Goal: Task Accomplishment & Management: Use online tool/utility

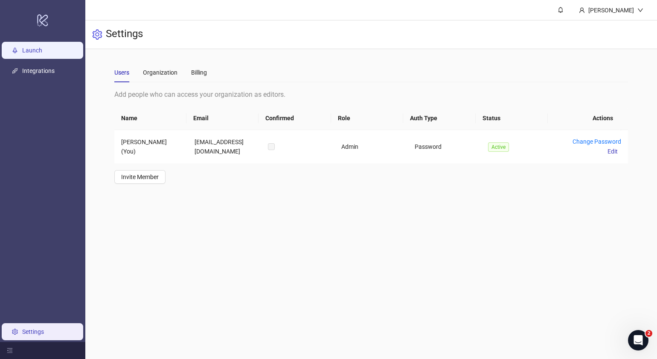
click at [39, 47] on link "Launch" at bounding box center [32, 50] width 20 height 7
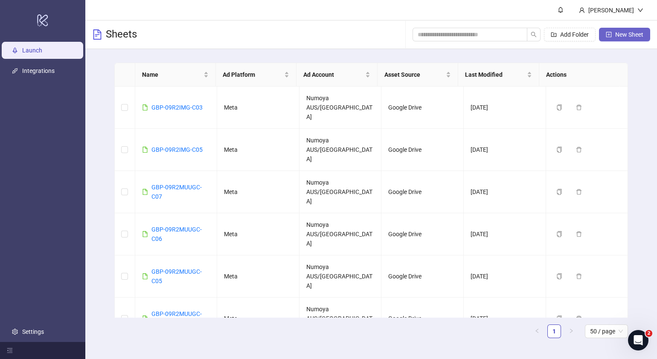
click at [611, 35] on icon "plus-square" at bounding box center [609, 35] width 6 height 6
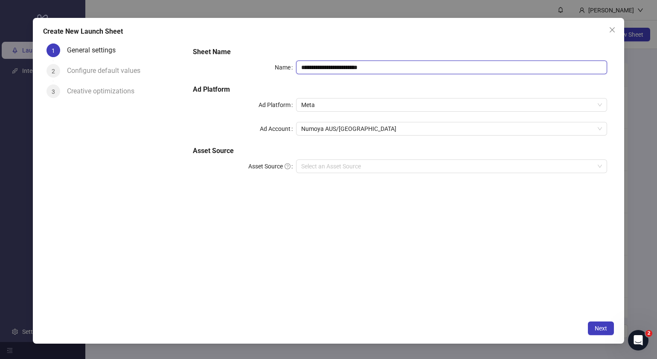
drag, startPoint x: 391, startPoint y: 67, endPoint x: 151, endPoint y: 71, distance: 240.6
click at [161, 71] on div "**********" at bounding box center [328, 178] width 571 height 276
paste input "text"
type input "**********"
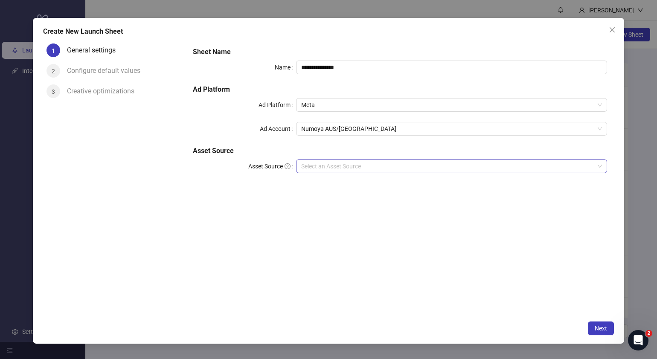
click at [360, 166] on input "Asset Source" at bounding box center [447, 166] width 293 height 13
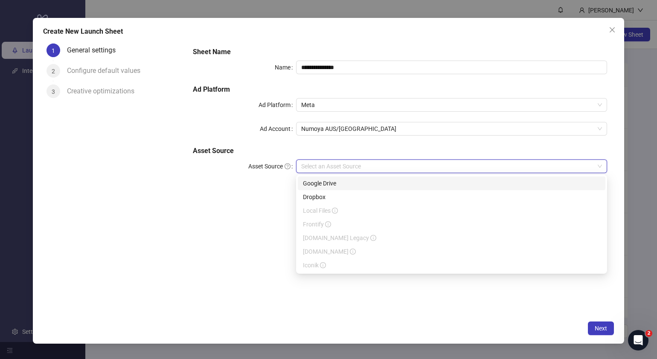
click at [351, 182] on div "Google Drive" at bounding box center [451, 183] width 297 height 9
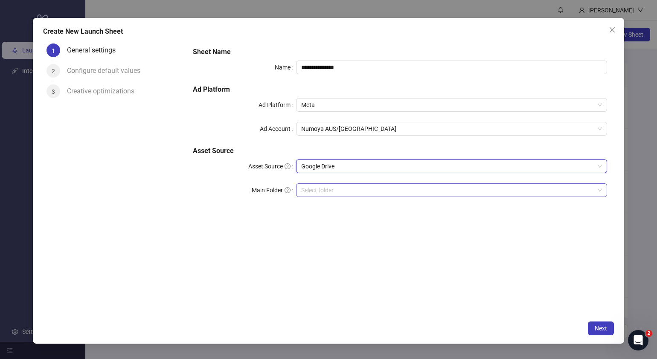
click at [346, 190] on input "Main Folder" at bounding box center [447, 190] width 293 height 13
click at [335, 192] on input "Main Folder" at bounding box center [447, 190] width 293 height 13
click at [318, 192] on input "Main Folder" at bounding box center [447, 190] width 293 height 13
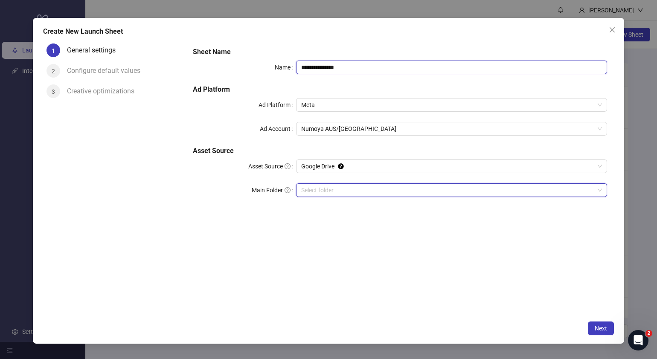
drag, startPoint x: 392, startPoint y: 69, endPoint x: 92, endPoint y: 75, distance: 300.4
click at [96, 75] on div "**********" at bounding box center [328, 178] width 571 height 276
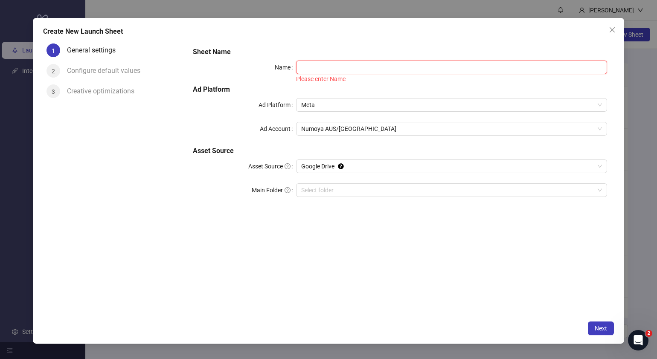
paste input "**********"
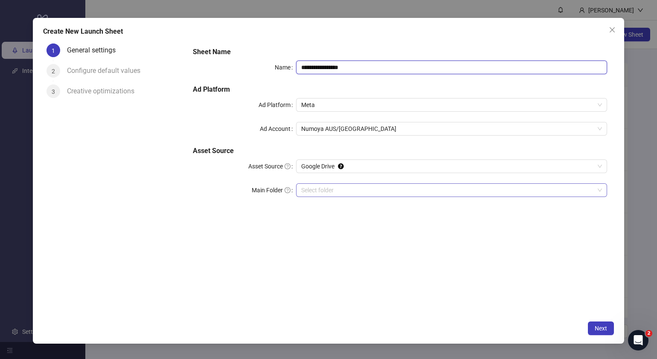
click at [350, 184] on div "Select folder" at bounding box center [451, 190] width 311 height 14
type input "**********"
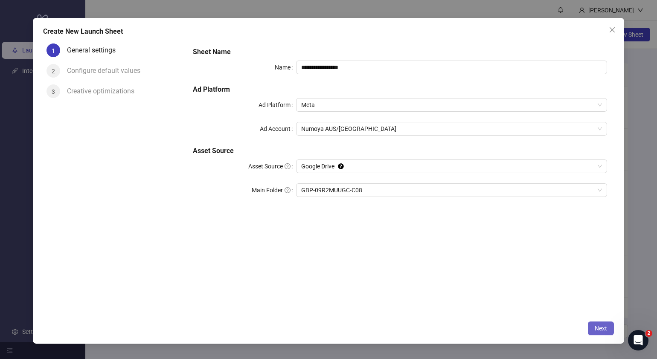
click at [604, 326] on span "Next" at bounding box center [601, 328] width 12 height 7
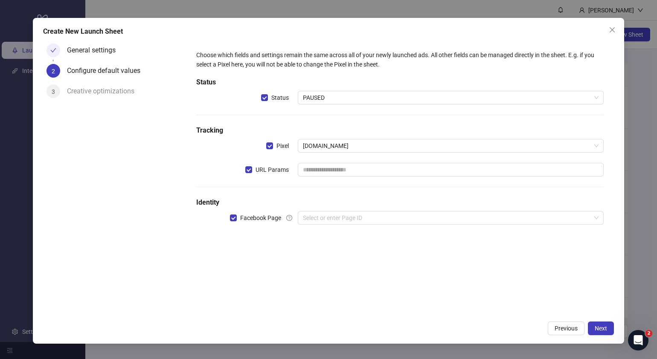
click at [255, 163] on label "URL Params" at bounding box center [271, 170] width 52 height 14
click at [343, 222] on input "search" at bounding box center [447, 218] width 288 height 13
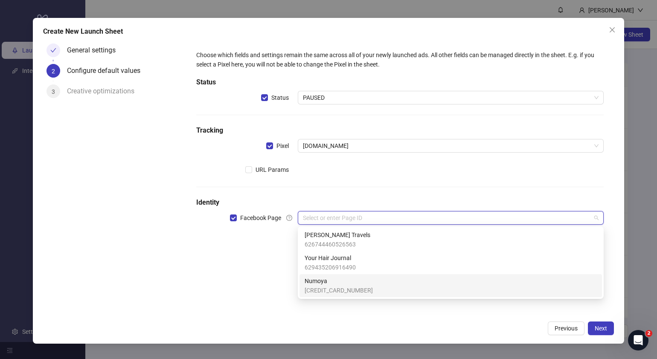
click at [333, 292] on span "364275963430762" at bounding box center [339, 290] width 68 height 9
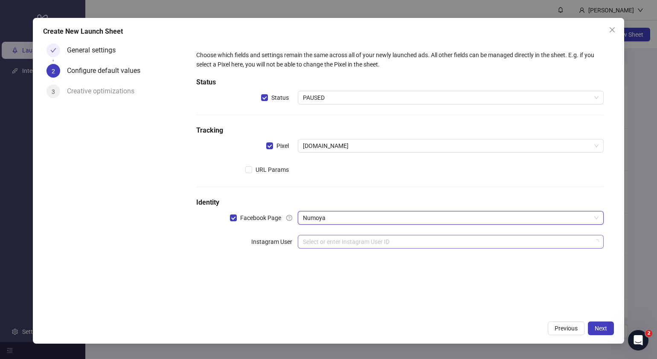
click at [335, 242] on input "search" at bounding box center [447, 241] width 288 height 13
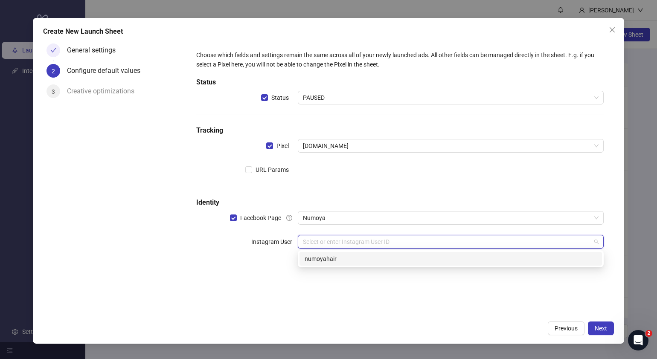
click at [349, 256] on div "numoyahair" at bounding box center [451, 258] width 292 height 9
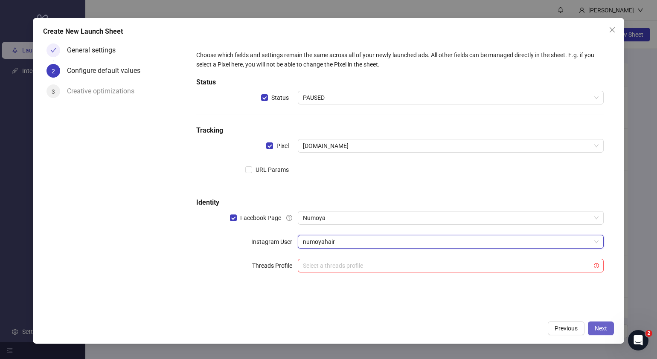
click at [598, 326] on span "Next" at bounding box center [601, 328] width 12 height 7
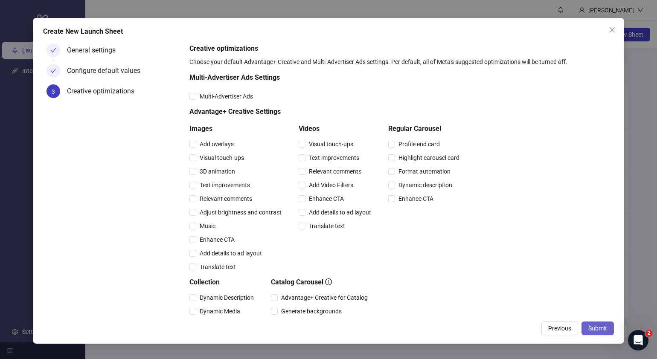
click at [597, 327] on span "Submit" at bounding box center [597, 328] width 19 height 7
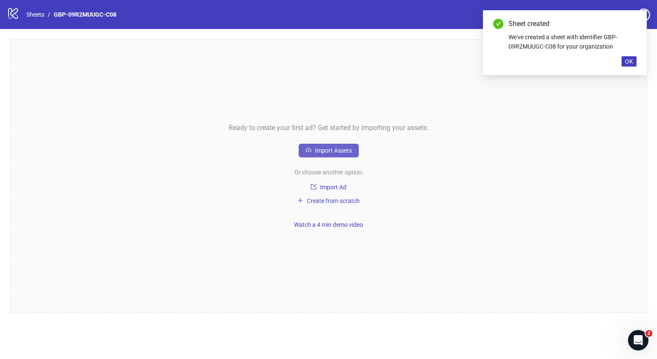
click at [340, 146] on button "Import Assets" at bounding box center [329, 151] width 60 height 14
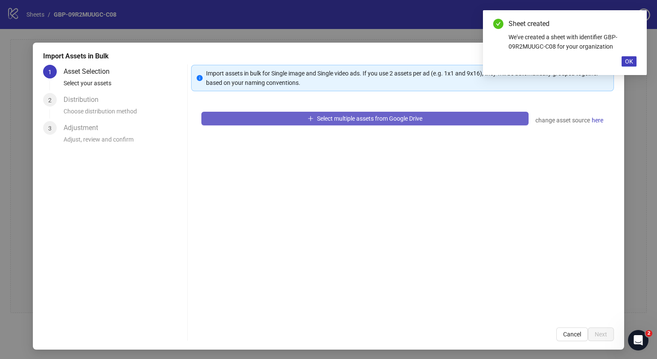
click at [373, 117] on span "Select multiple assets from Google Drive" at bounding box center [369, 118] width 105 height 7
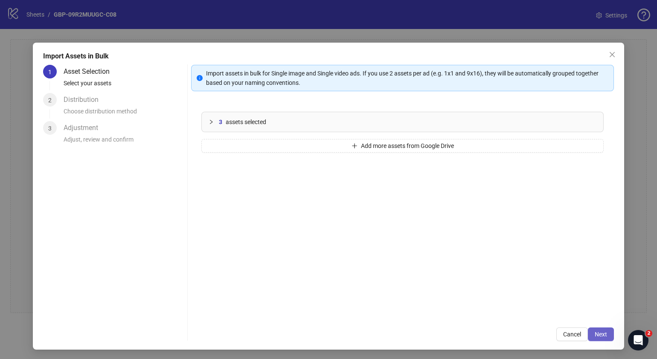
click at [597, 335] on span "Next" at bounding box center [601, 334] width 12 height 7
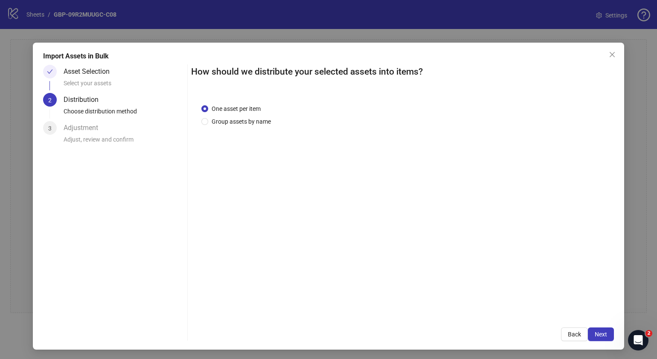
click at [597, 335] on span "Next" at bounding box center [601, 334] width 12 height 7
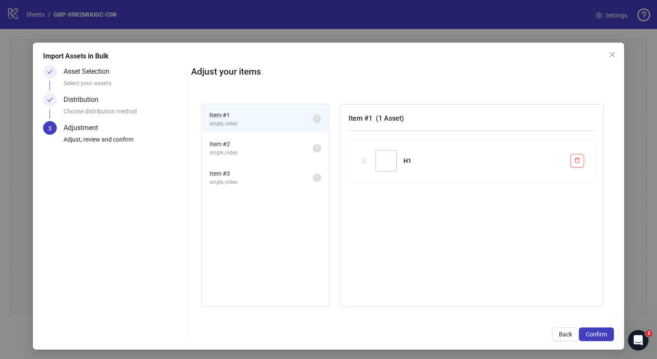
click at [597, 335] on span "Confirm" at bounding box center [596, 334] width 21 height 7
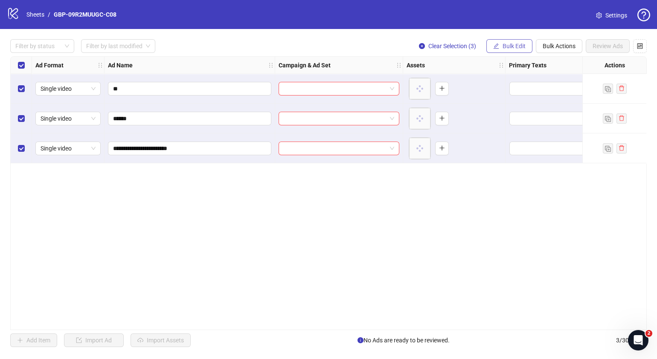
click at [516, 47] on span "Bulk Edit" at bounding box center [514, 46] width 23 height 7
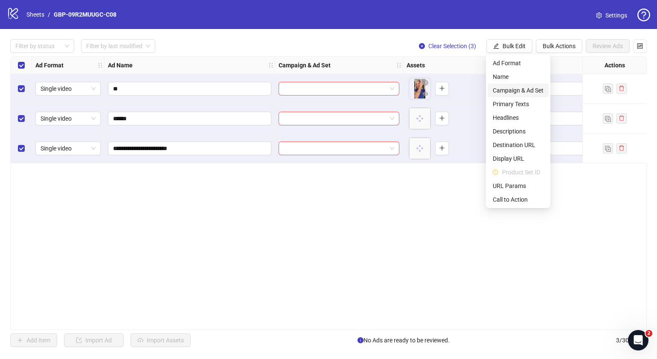
click at [527, 88] on span "Campaign & Ad Set" at bounding box center [518, 90] width 51 height 9
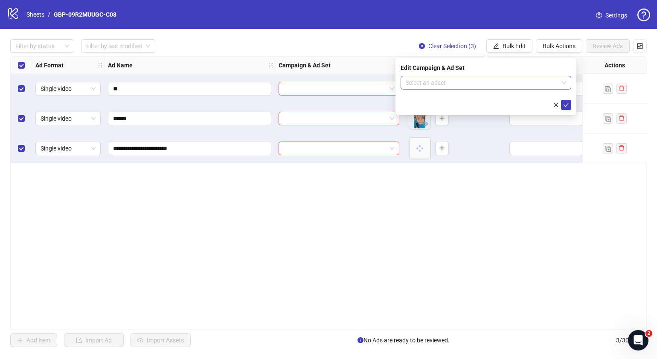
type input "**********"
click at [565, 83] on span at bounding box center [486, 82] width 160 height 13
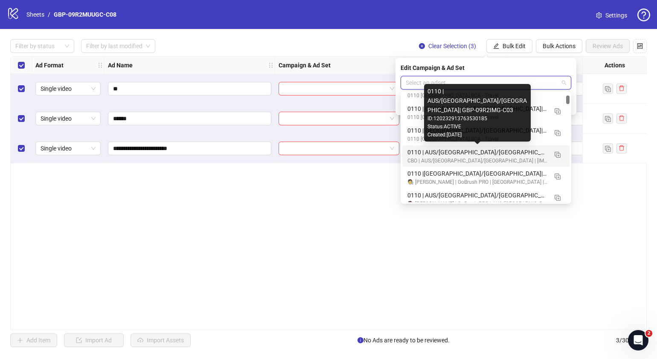
scroll to position [533, 0]
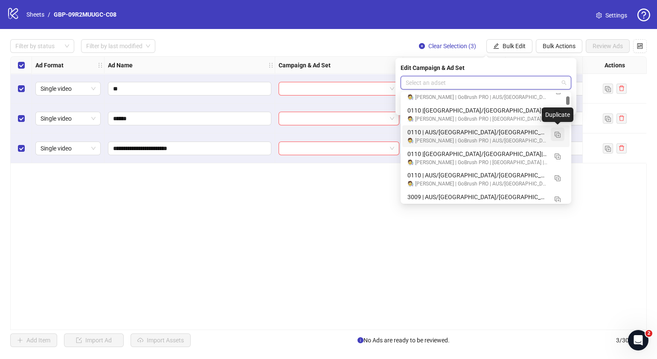
click at [557, 132] on img "button" at bounding box center [558, 135] width 6 height 6
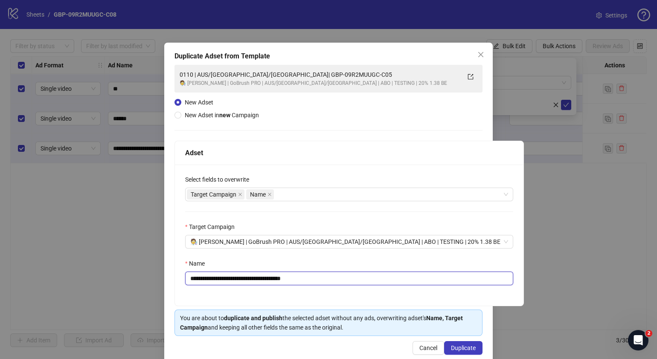
drag, startPoint x: 343, startPoint y: 283, endPoint x: 241, endPoint y: 286, distance: 102.4
click at [241, 286] on div "**********" at bounding box center [349, 235] width 349 height 141
paste input "text"
type input "**********"
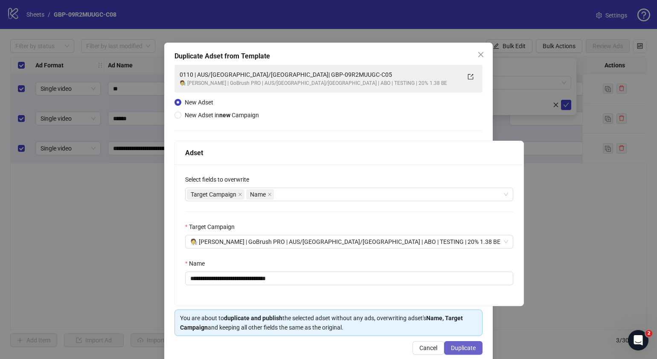
click at [461, 351] on span "Duplicate" at bounding box center [463, 348] width 25 height 7
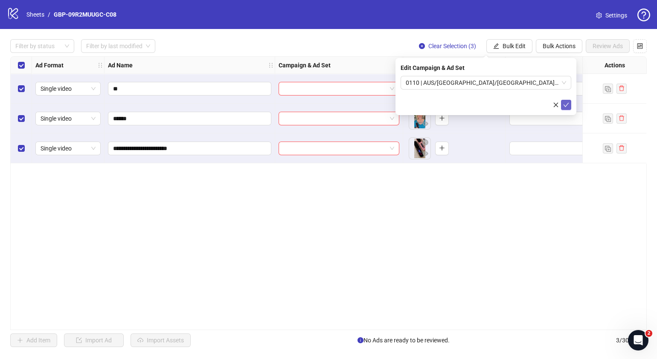
click at [569, 102] on icon "check" at bounding box center [566, 105] width 6 height 6
type input "**********"
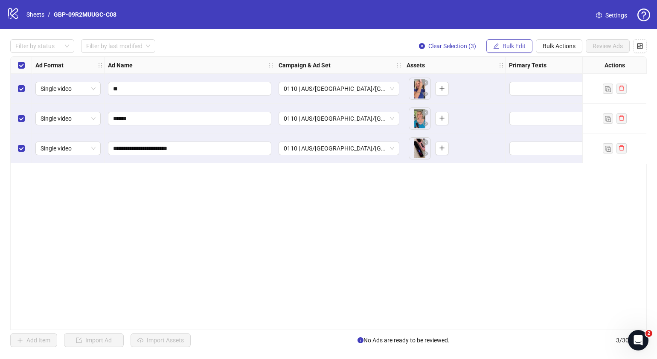
click at [519, 45] on span "Bulk Edit" at bounding box center [514, 46] width 23 height 7
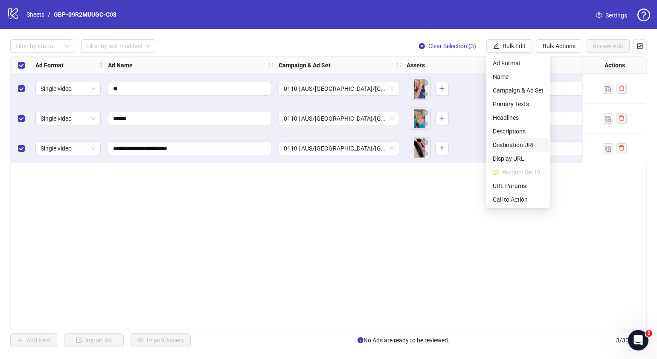
click at [523, 145] on span "Destination URL" at bounding box center [518, 144] width 51 height 9
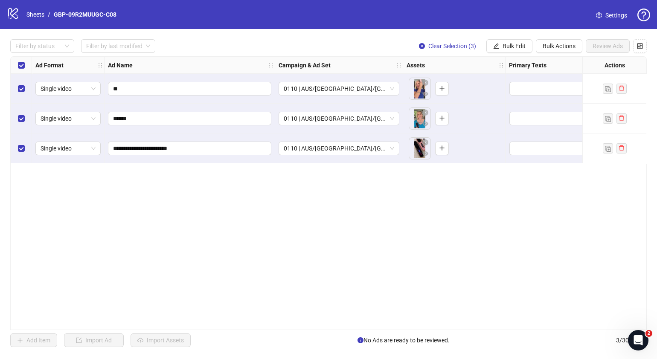
click at [503, 195] on div "**********" at bounding box center [328, 193] width 636 height 274
click at [514, 43] on span "Bulk Edit" at bounding box center [514, 46] width 23 height 7
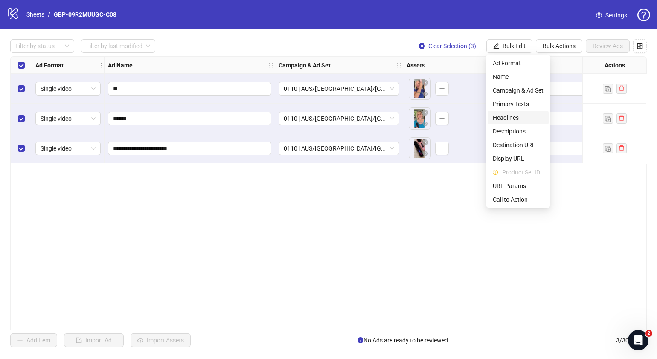
click at [520, 115] on span "Headlines" at bounding box center [518, 117] width 51 height 9
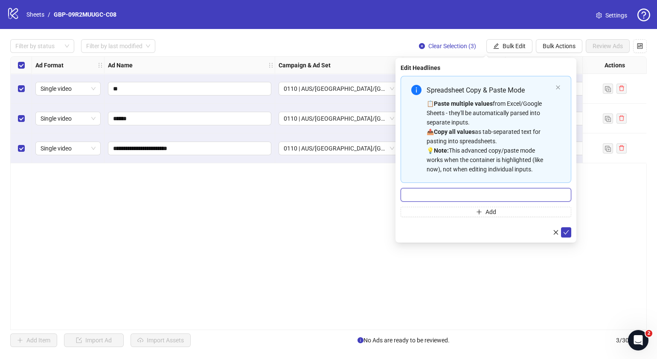
click at [456, 194] on input "Multi-input container - paste or copy values" at bounding box center [486, 195] width 171 height 14
paste input "*******"
type input "*******"
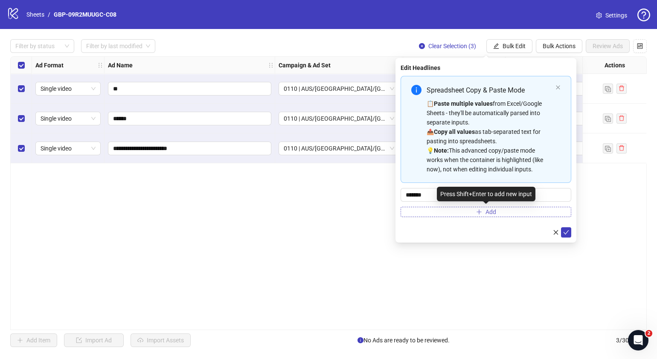
click at [480, 213] on icon "plus" at bounding box center [479, 212] width 6 height 6
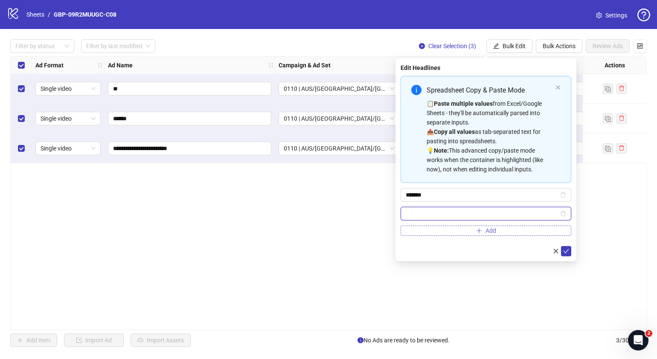
paste input "**********"
type input "**********"
click at [563, 249] on icon "check" at bounding box center [566, 251] width 6 height 6
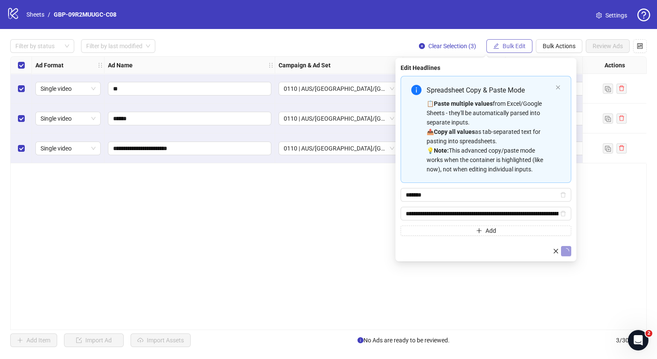
type input "**********"
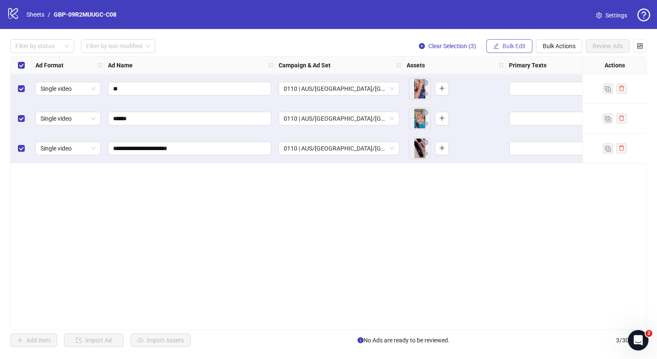
click at [510, 47] on span "Bulk Edit" at bounding box center [514, 46] width 23 height 7
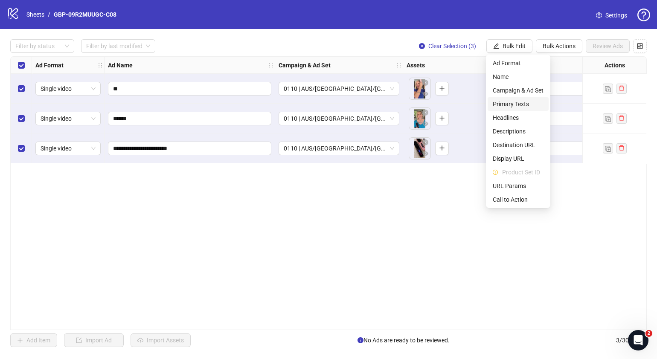
click at [514, 104] on span "Primary Texts" at bounding box center [518, 103] width 51 height 9
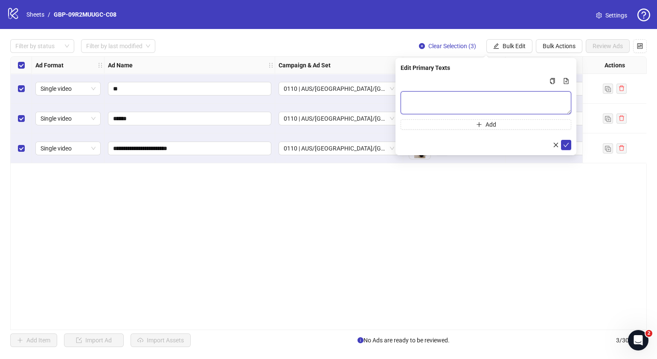
click at [482, 103] on textarea "Multi-text input container - paste or copy values" at bounding box center [486, 102] width 171 height 23
paste textarea "**********"
type textarea "**********"
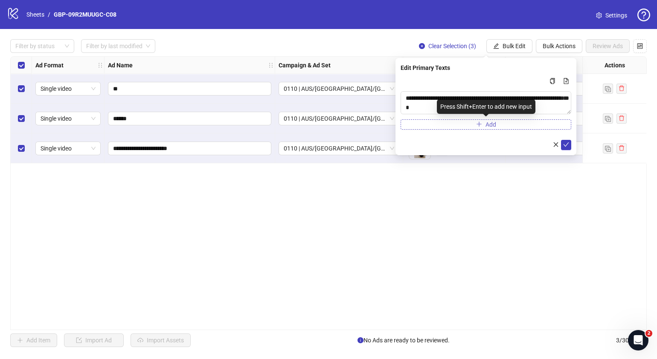
click at [482, 125] on button "Add" at bounding box center [486, 124] width 171 height 10
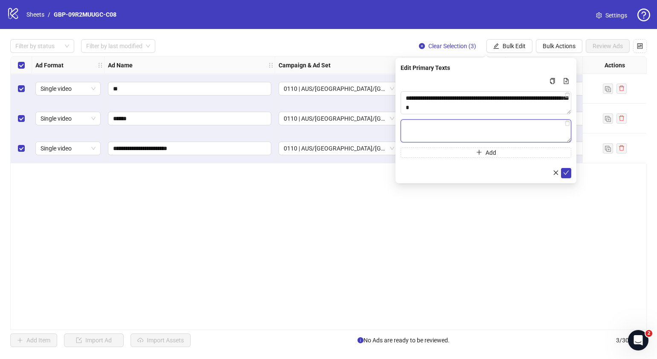
click at [477, 132] on textarea "Multi-text input container - paste or copy values" at bounding box center [486, 130] width 171 height 23
paste textarea "**********"
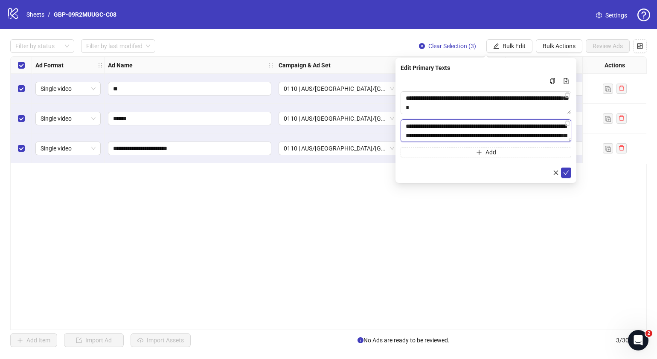
scroll to position [63, 0]
type textarea "**********"
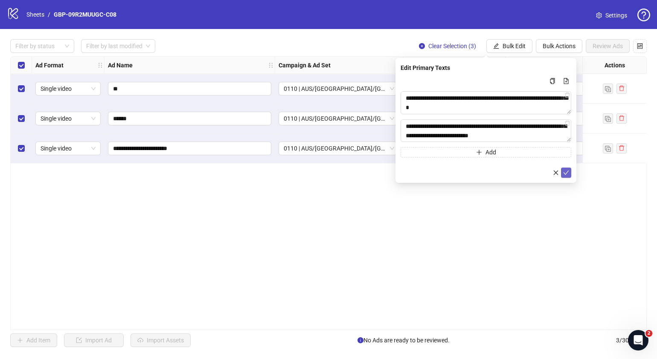
click at [566, 173] on icon "check" at bounding box center [567, 173] width 6 height 4
type input "**********"
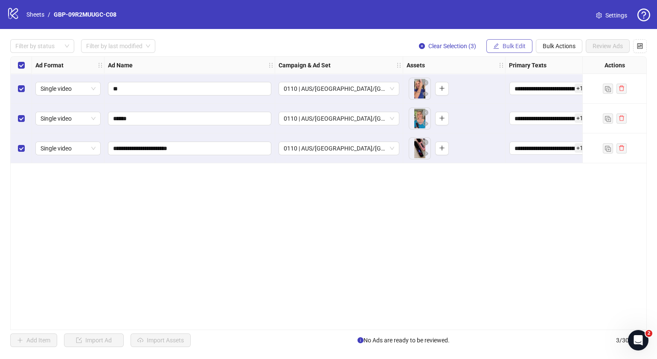
click at [509, 48] on span "Bulk Edit" at bounding box center [514, 46] width 23 height 7
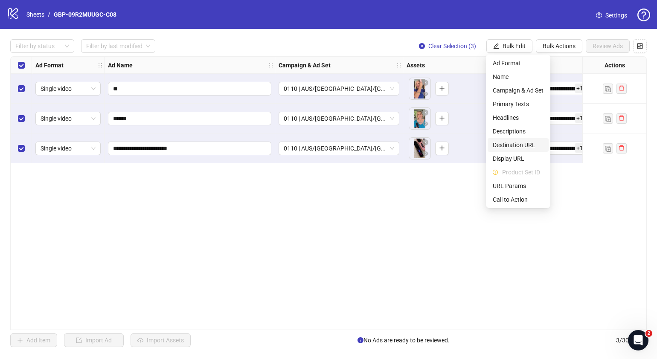
click at [525, 145] on span "Destination URL" at bounding box center [518, 144] width 51 height 9
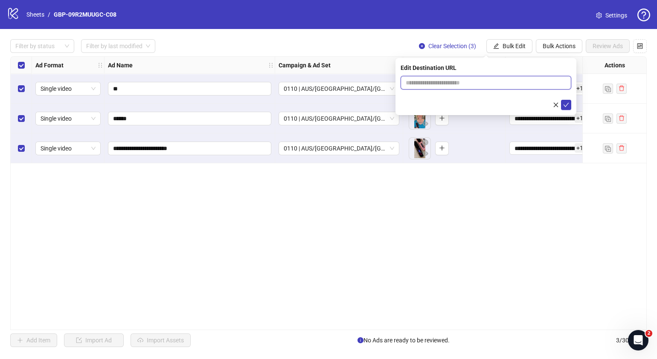
click at [449, 83] on input "text" at bounding box center [483, 82] width 154 height 9
paste input "**********"
type input "**********"
click at [564, 105] on icon "check" at bounding box center [567, 105] width 6 height 4
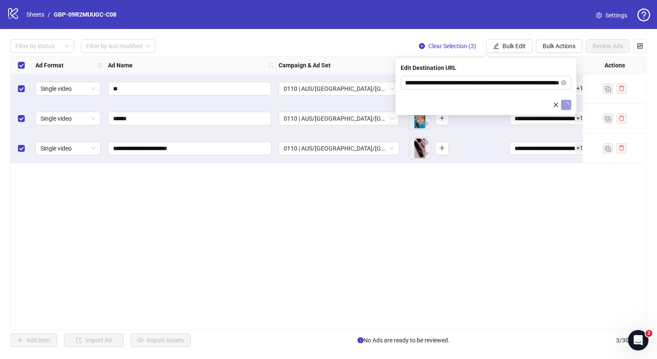
scroll to position [0, 0]
type input "**********"
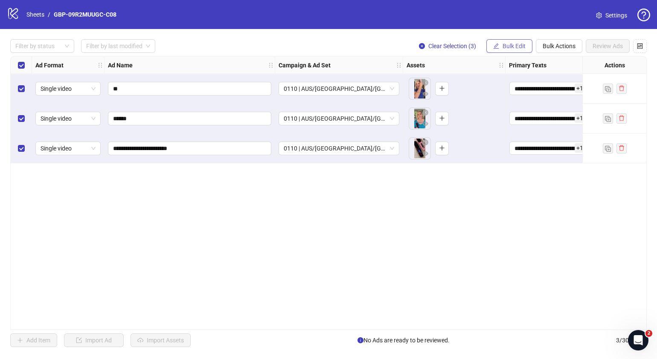
click at [513, 44] on span "Bulk Edit" at bounding box center [514, 46] width 23 height 7
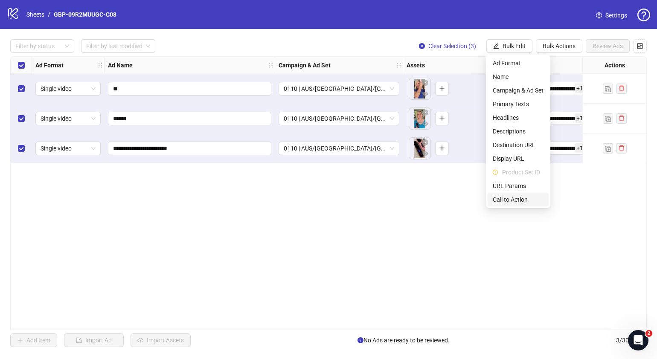
click at [520, 198] on span "Call to Action" at bounding box center [518, 199] width 51 height 9
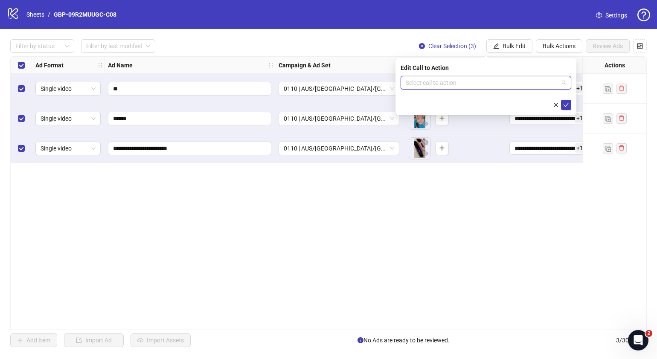
click at [460, 81] on input "search" at bounding box center [482, 82] width 153 height 13
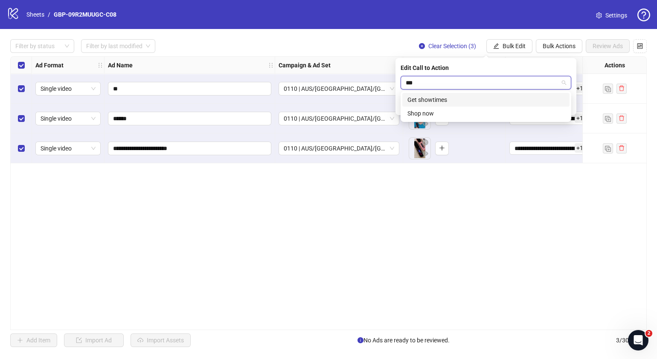
type input "****"
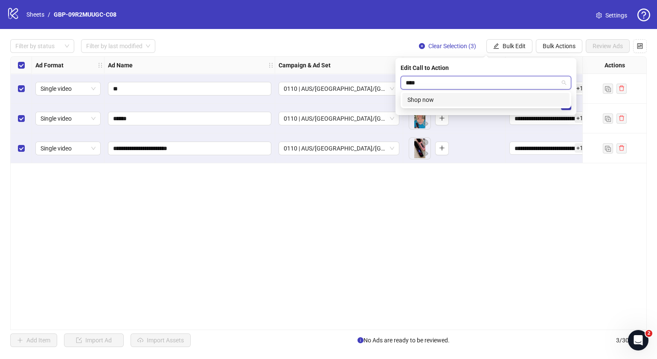
click at [469, 99] on div "Shop now" at bounding box center [485, 99] width 157 height 9
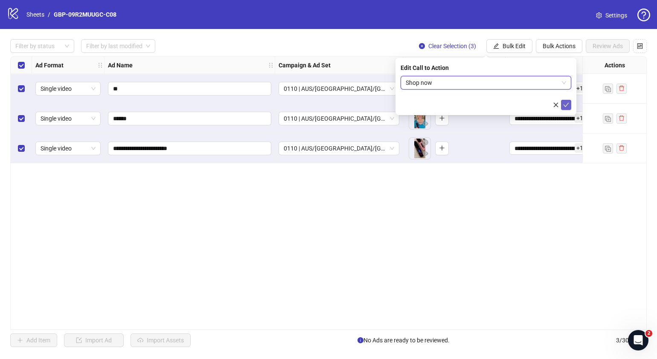
click at [562, 105] on button "submit" at bounding box center [566, 105] width 10 height 10
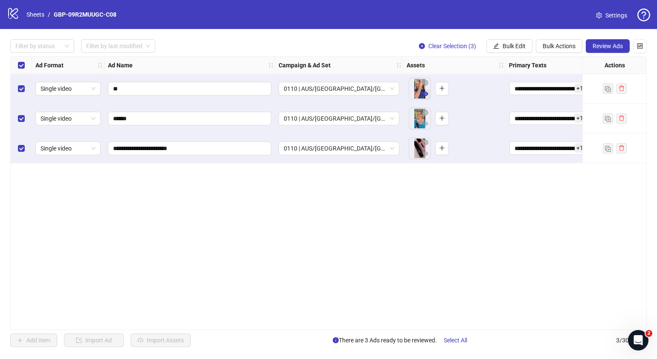
click at [423, 96] on icon "eye" at bounding box center [425, 94] width 6 height 6
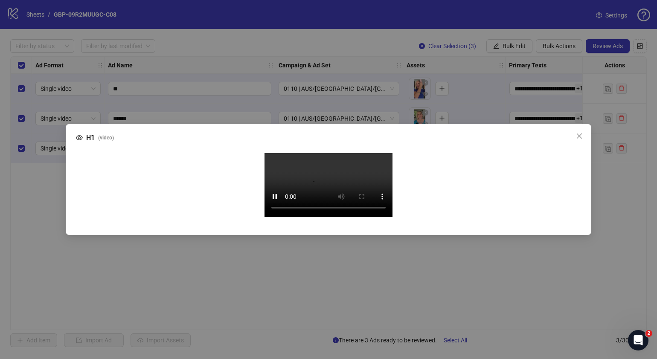
click at [583, 133] on span "Close" at bounding box center [580, 136] width 14 height 7
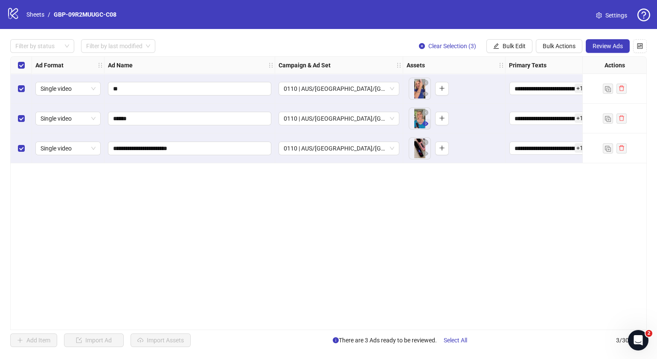
click at [424, 123] on icon "eye" at bounding box center [425, 124] width 6 height 4
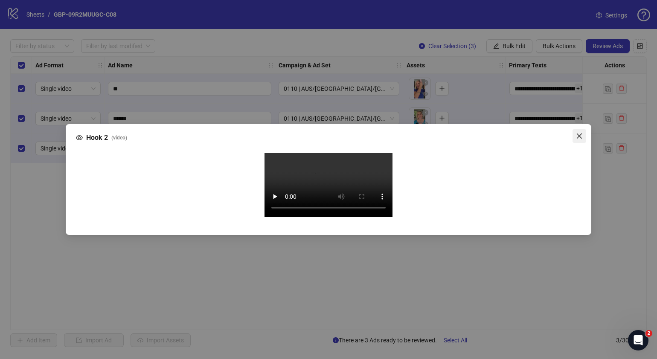
click at [581, 133] on icon "close" at bounding box center [579, 136] width 7 height 7
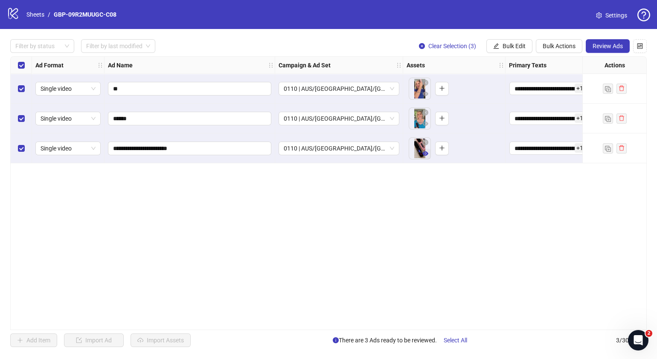
click at [424, 151] on icon "eye" at bounding box center [425, 153] width 6 height 4
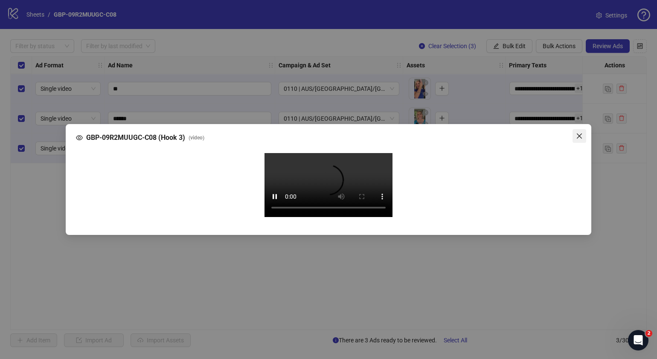
click at [581, 134] on icon "close" at bounding box center [579, 136] width 5 height 5
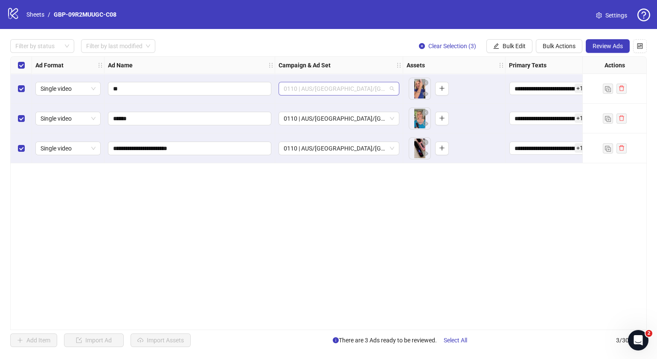
click at [392, 86] on span "0110 | AUS/[GEOGRAPHIC_DATA]/[GEOGRAPHIC_DATA]| GBP-09R2MUUGC-C08" at bounding box center [339, 88] width 110 height 13
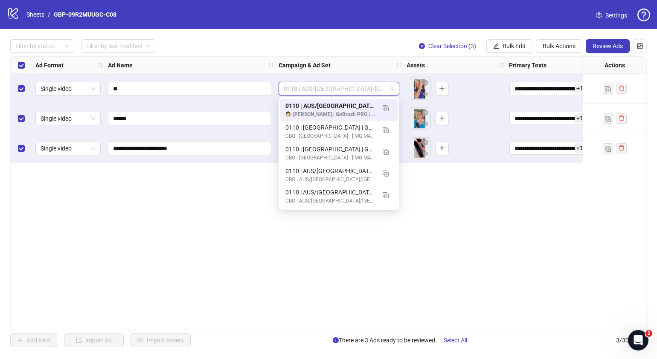
click at [501, 240] on div "**********" at bounding box center [328, 193] width 636 height 274
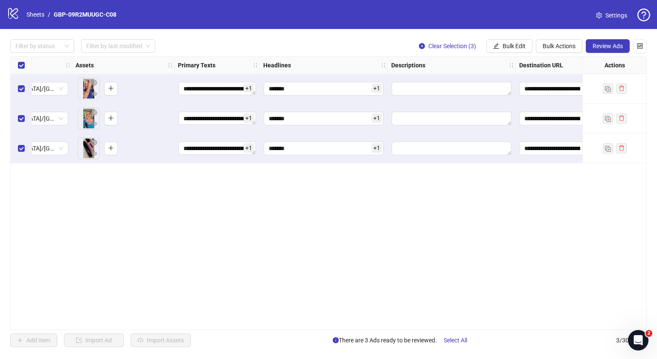
type input "**********"
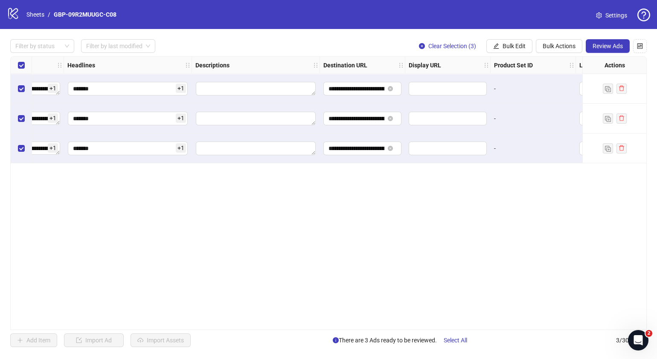
scroll to position [0, 555]
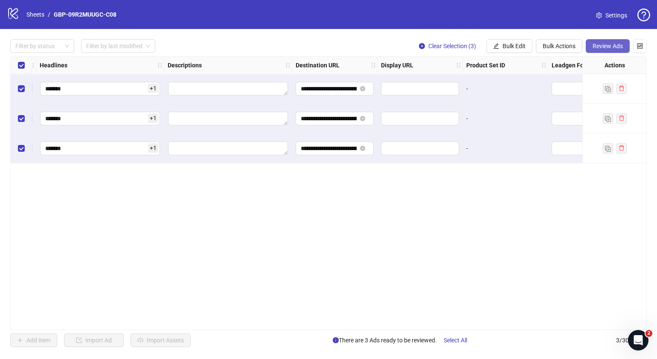
click at [617, 45] on span "Review Ads" at bounding box center [608, 46] width 30 height 7
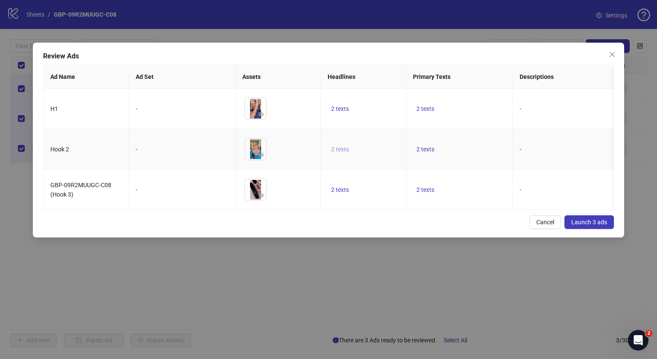
click at [341, 150] on span "2 texts" at bounding box center [340, 149] width 18 height 7
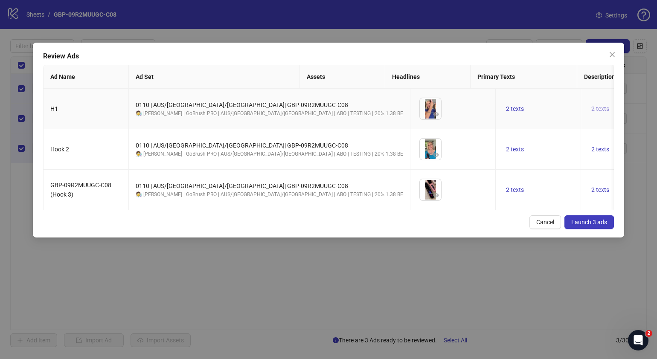
click at [591, 109] on span "2 texts" at bounding box center [600, 108] width 18 height 7
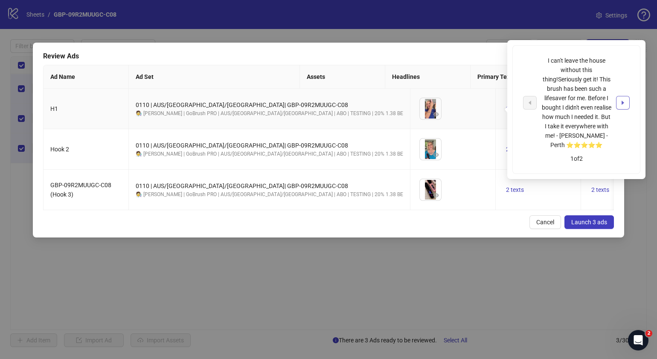
click at [623, 105] on span "button" at bounding box center [623, 102] width 6 height 7
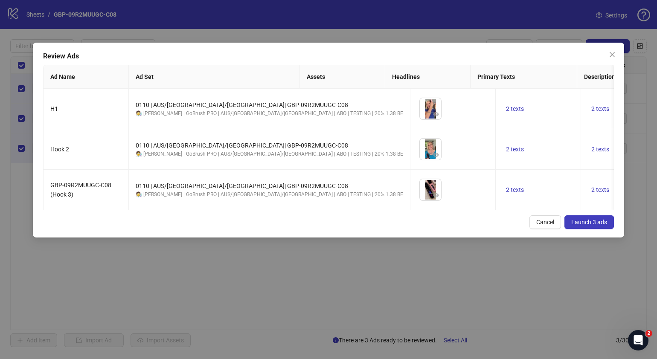
click at [396, 229] on div "Cancel Launch 3 ads" at bounding box center [328, 222] width 571 height 14
click at [506, 153] on span "2 texts" at bounding box center [515, 149] width 18 height 7
click at [535, 146] on icon "caret-right" at bounding box center [538, 145] width 6 height 6
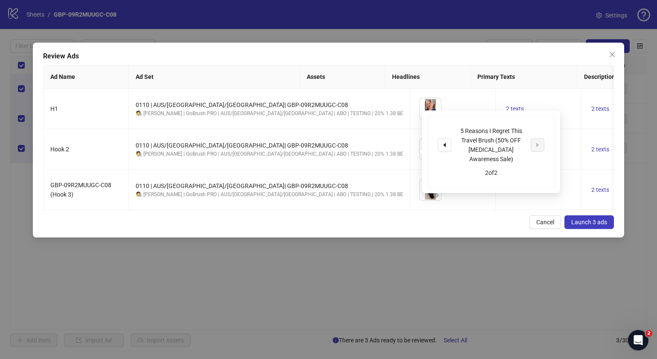
click at [438, 228] on div "Cancel Launch 3 ads" at bounding box center [328, 222] width 571 height 14
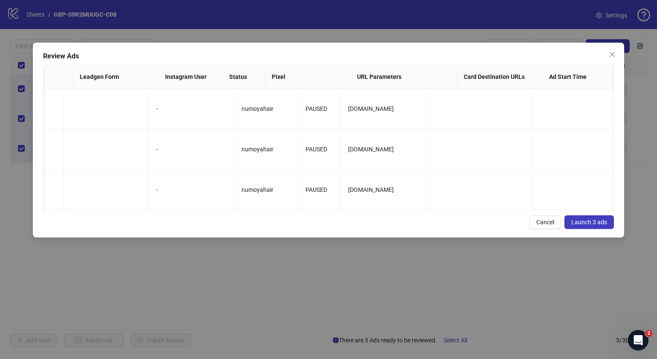
scroll to position [0, 0]
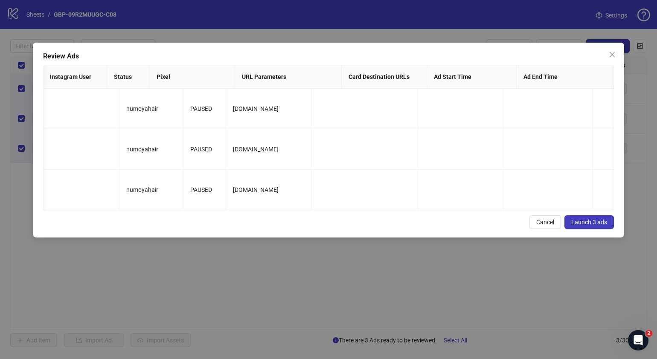
click at [589, 229] on button "Launch 3 ads" at bounding box center [588, 222] width 49 height 14
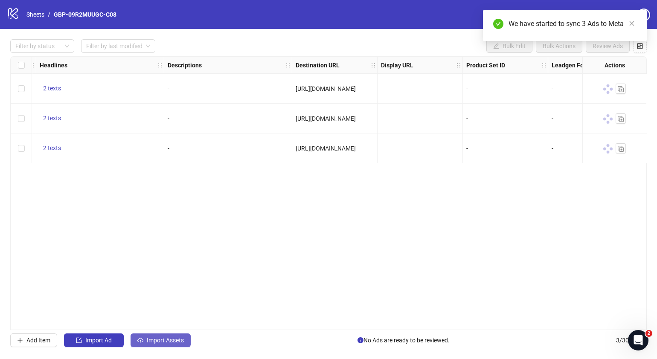
click at [171, 335] on button "Import Assets" at bounding box center [161, 341] width 60 height 14
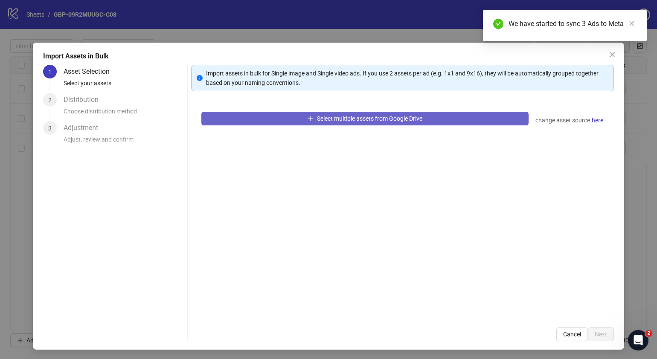
click at [344, 122] on span "Select multiple assets from Google Drive" at bounding box center [369, 118] width 105 height 7
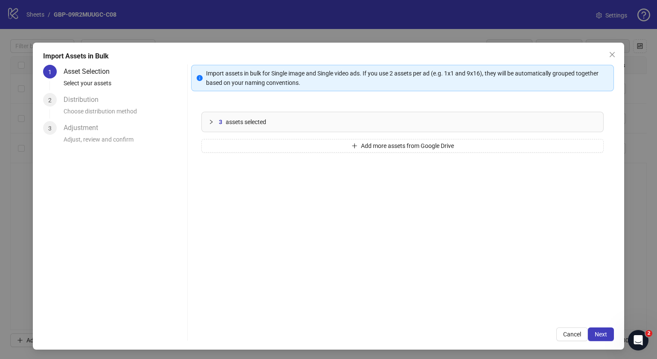
click at [596, 325] on div "Import assets in bulk for Single image and Single video ads. If you use 2 asset…" at bounding box center [402, 203] width 423 height 276
click at [598, 332] on span "Next" at bounding box center [601, 334] width 12 height 7
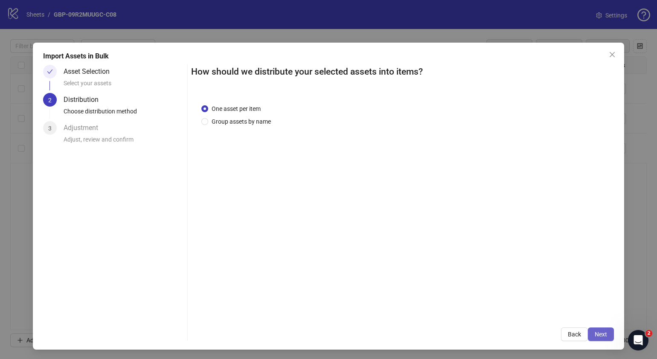
click at [595, 335] on span "Next" at bounding box center [601, 334] width 12 height 7
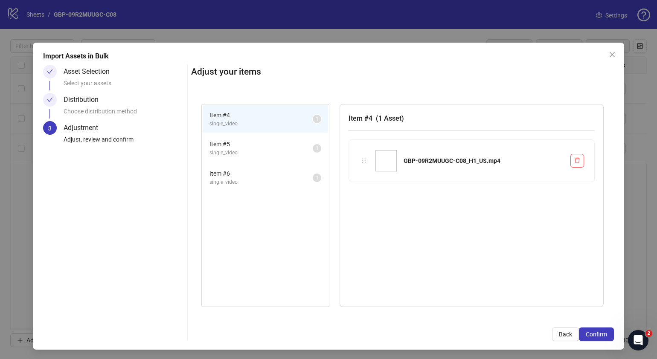
click at [595, 335] on span "Confirm" at bounding box center [596, 334] width 21 height 7
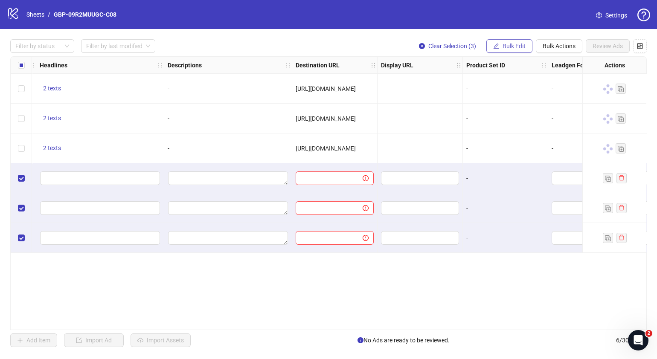
click at [513, 48] on span "Bulk Edit" at bounding box center [514, 46] width 23 height 7
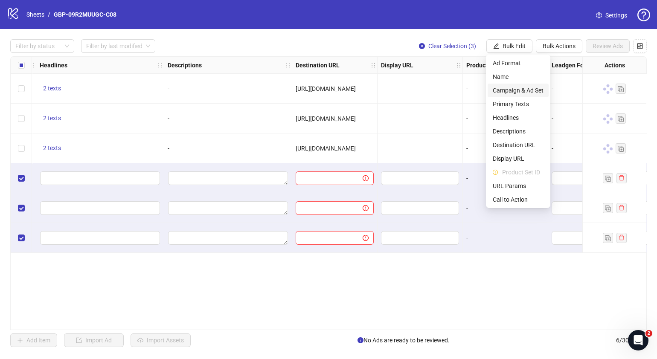
click at [530, 90] on span "Campaign & Ad Set" at bounding box center [518, 90] width 51 height 9
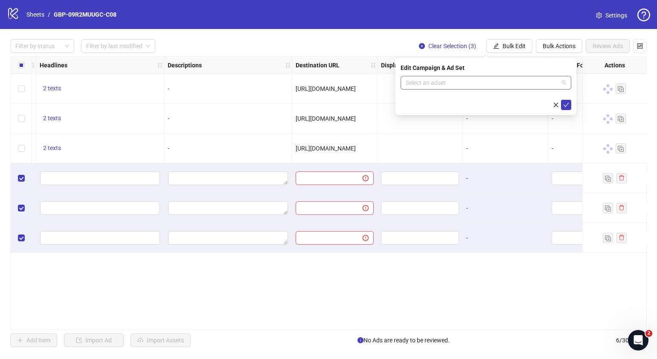
click at [565, 85] on span at bounding box center [486, 82] width 160 height 13
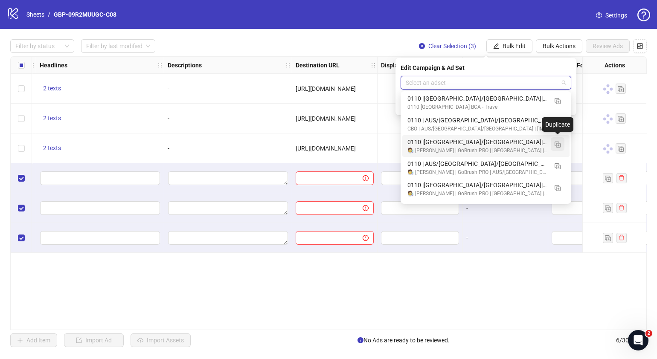
click at [558, 145] on img "button" at bounding box center [558, 145] width 6 height 6
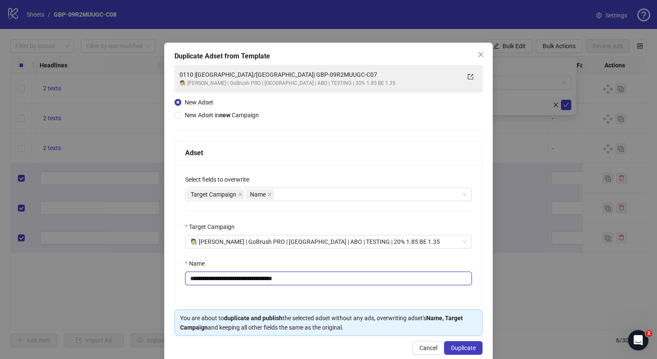
drag, startPoint x: 320, startPoint y: 281, endPoint x: 236, endPoint y: 276, distance: 84.1
click at [230, 285] on input "**********" at bounding box center [328, 279] width 287 height 14
paste input "text"
type input "**********"
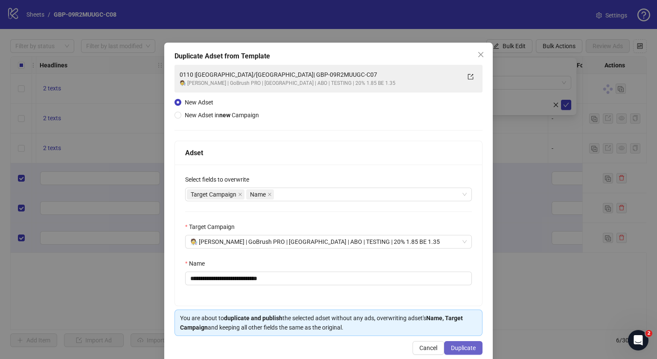
click at [451, 347] on span "Duplicate" at bounding box center [463, 348] width 25 height 7
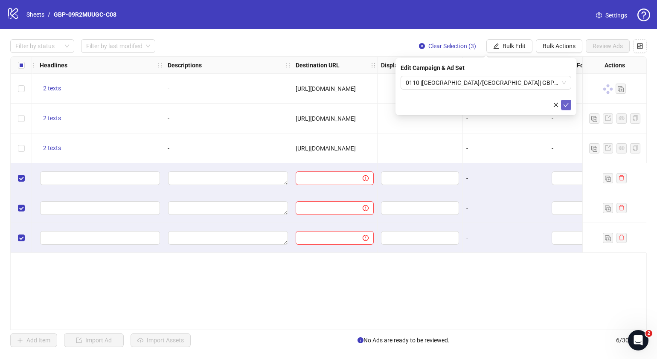
click at [565, 104] on icon "check" at bounding box center [566, 105] width 6 height 6
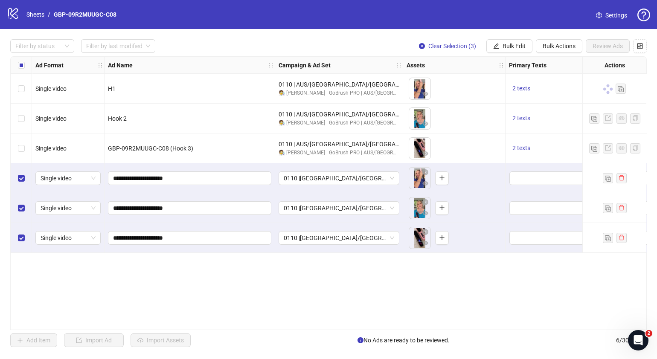
scroll to position [0, 123]
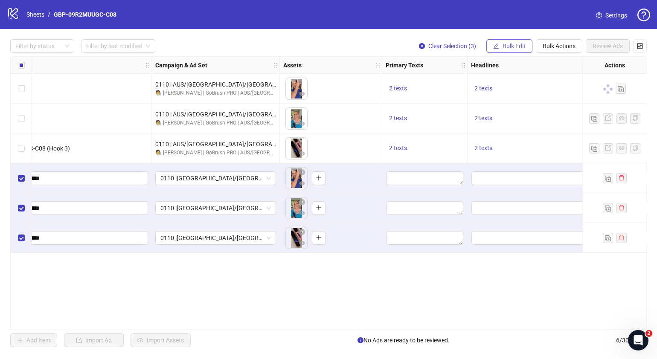
click at [504, 46] on span "Bulk Edit" at bounding box center [514, 46] width 23 height 7
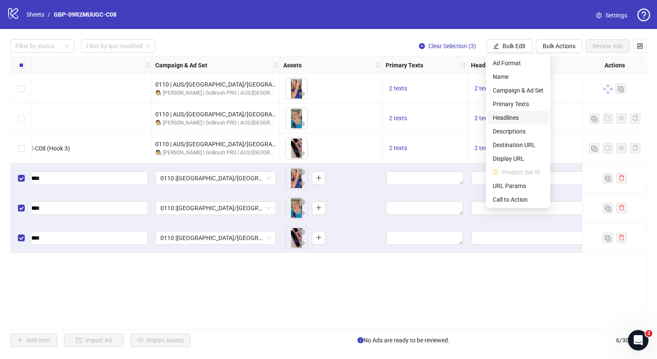
click at [515, 117] on span "Headlines" at bounding box center [518, 117] width 51 height 9
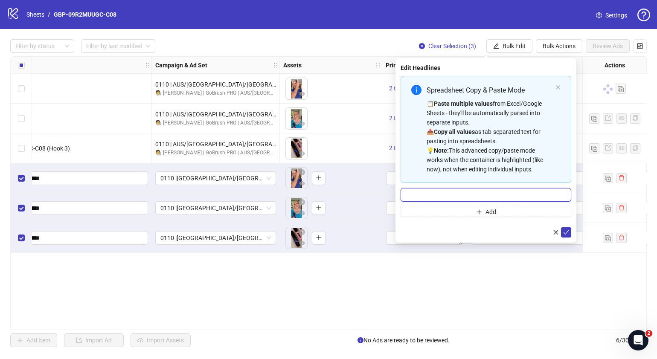
click at [506, 200] on input "Multi-input container - paste or copy values" at bounding box center [486, 195] width 171 height 14
paste input "*******"
type input "*******"
click at [459, 211] on button "Add" at bounding box center [486, 212] width 171 height 10
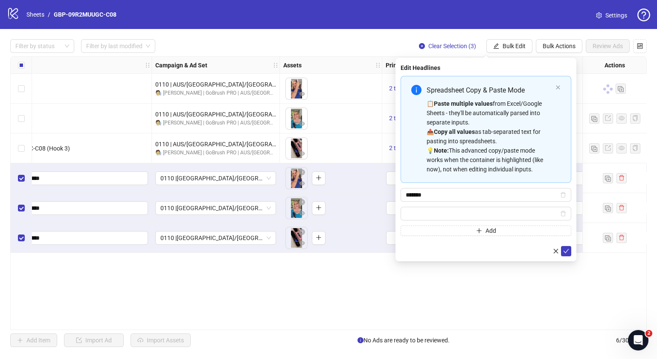
click at [546, 222] on div "Spreadsheet Copy & Paste Mode 📋 Paste multiple values from Excel/Google Sheets …" at bounding box center [486, 156] width 171 height 160
click at [546, 215] on input "Multi-input container - paste or copy values" at bounding box center [482, 213] width 153 height 9
paste input "**********"
type input "**********"
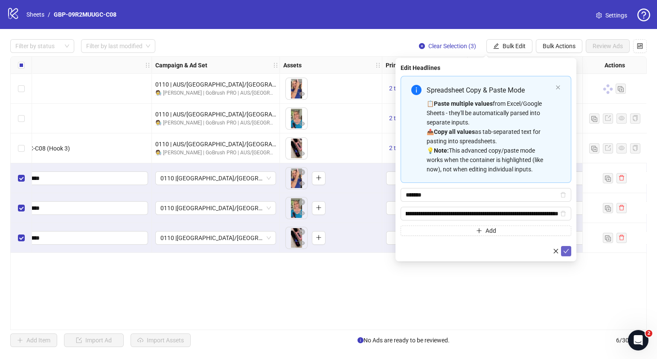
scroll to position [0, 0]
click at [564, 248] on icon "check" at bounding box center [566, 251] width 6 height 6
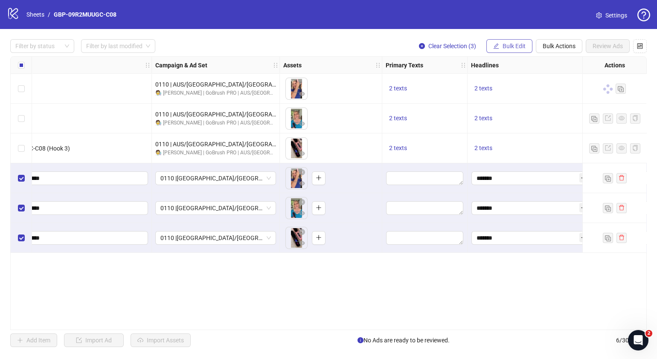
click at [516, 49] on span "Bulk Edit" at bounding box center [514, 46] width 23 height 7
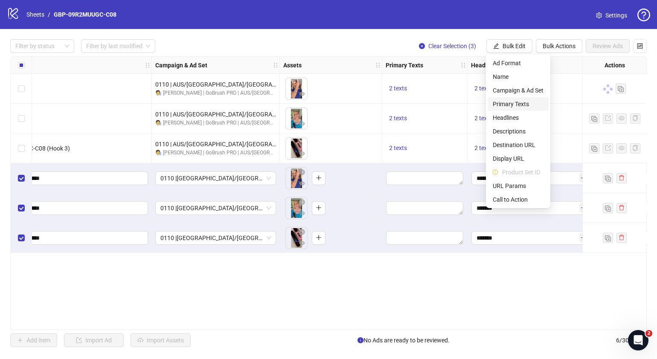
click at [526, 102] on span "Primary Texts" at bounding box center [518, 103] width 51 height 9
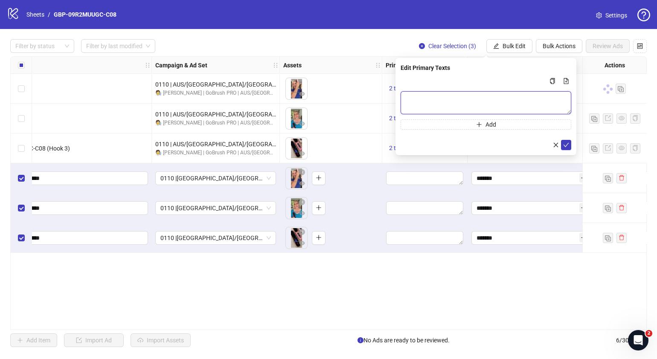
click at [514, 107] on textarea "Multi-text input container - paste or copy values" at bounding box center [486, 102] width 171 height 23
paste textarea "**********"
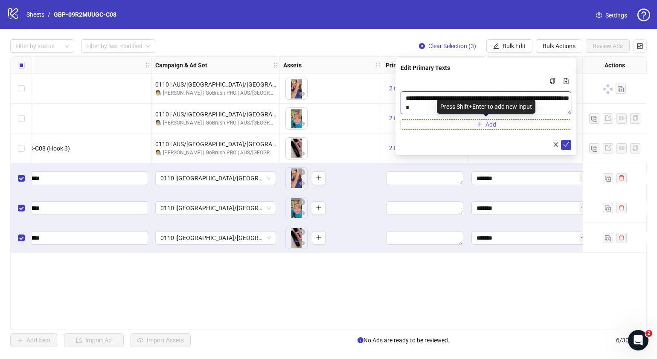
type textarea "**********"
click at [512, 123] on button "Add" at bounding box center [486, 124] width 171 height 10
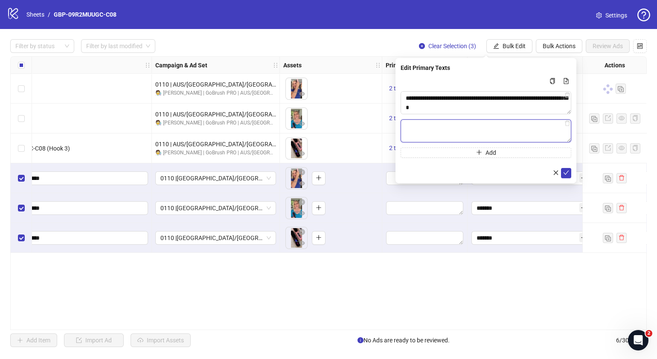
paste textarea "**********"
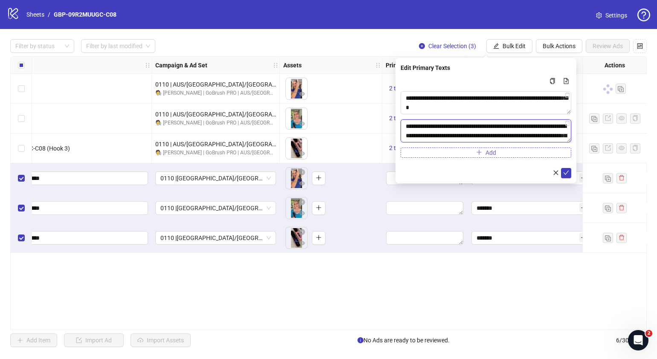
scroll to position [63, 0]
type textarea "**********"
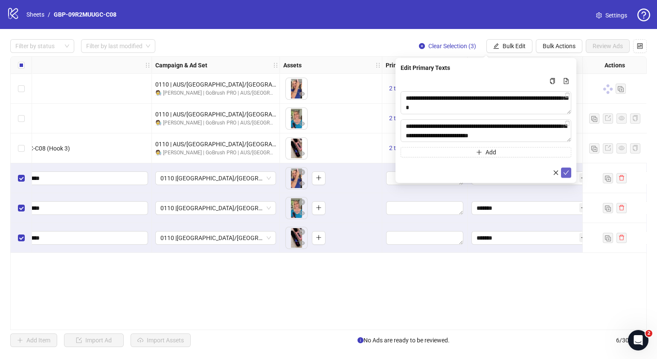
click at [567, 175] on icon "check" at bounding box center [566, 173] width 6 height 6
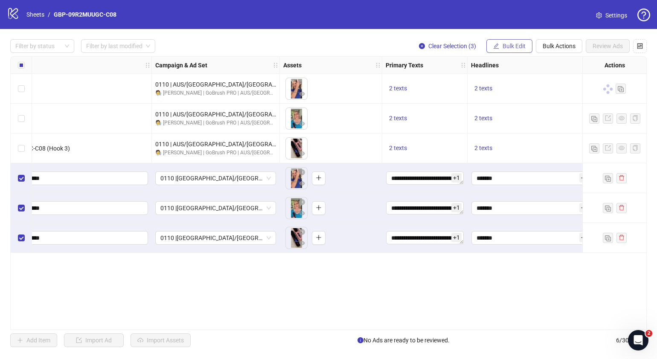
click at [502, 42] on button "Bulk Edit" at bounding box center [509, 46] width 46 height 14
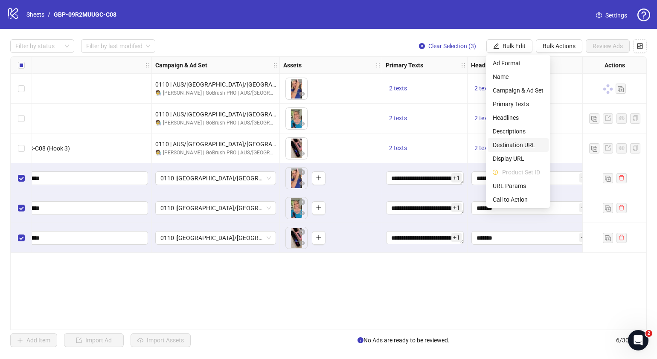
click at [512, 141] on span "Destination URL" at bounding box center [518, 144] width 51 height 9
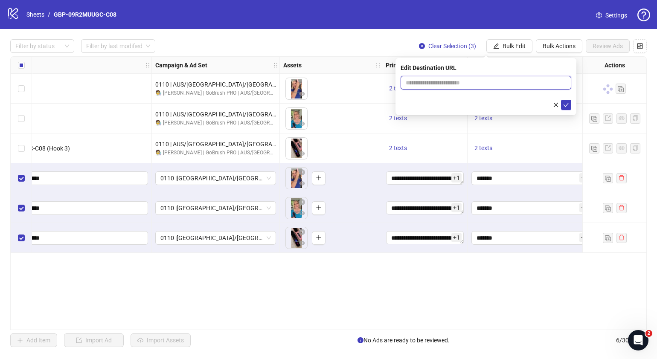
click at [526, 82] on input "text" at bounding box center [483, 82] width 154 height 9
paste input "**********"
type input "**********"
click at [566, 105] on icon "check" at bounding box center [567, 105] width 6 height 4
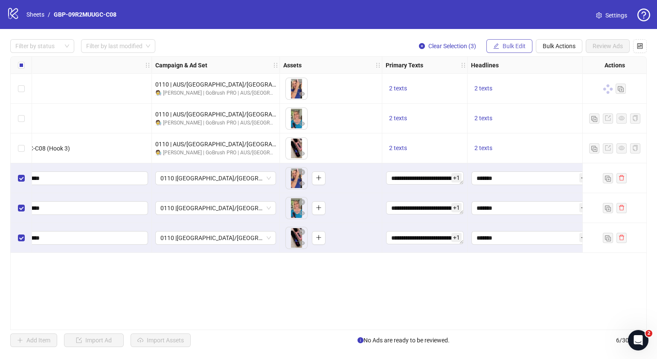
click at [524, 47] on span "Bulk Edit" at bounding box center [514, 46] width 23 height 7
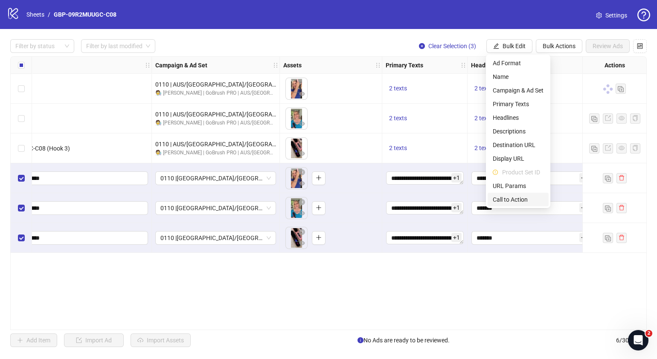
click at [513, 201] on span "Call to Action" at bounding box center [518, 199] width 51 height 9
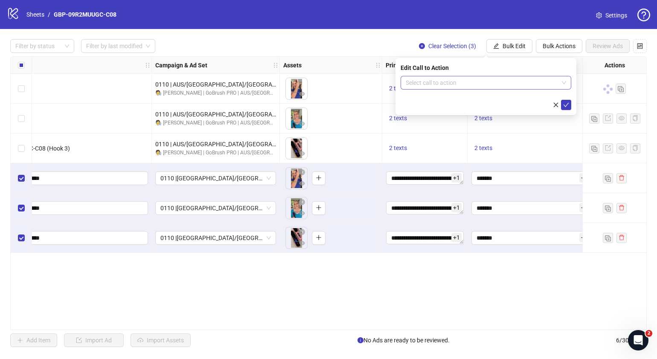
click at [467, 76] on input "search" at bounding box center [482, 82] width 153 height 13
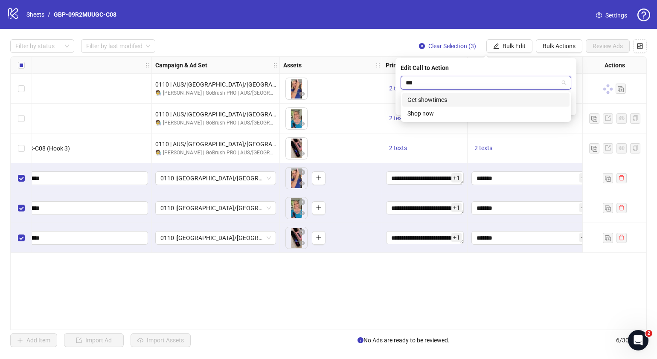
type input "****"
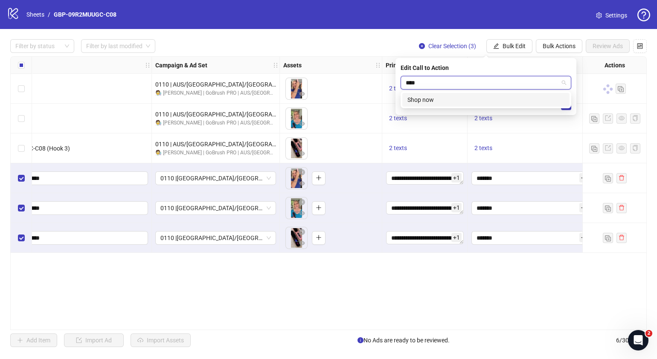
click at [468, 99] on div "Shop now" at bounding box center [485, 99] width 157 height 9
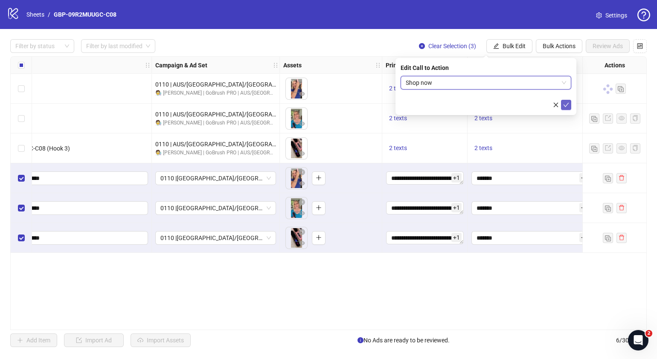
click at [564, 104] on icon "check" at bounding box center [566, 105] width 6 height 6
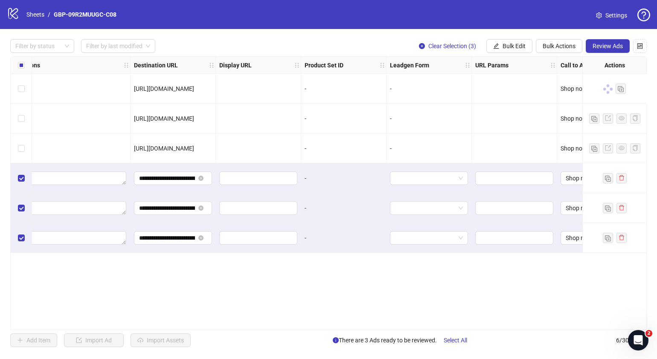
scroll to position [0, 759]
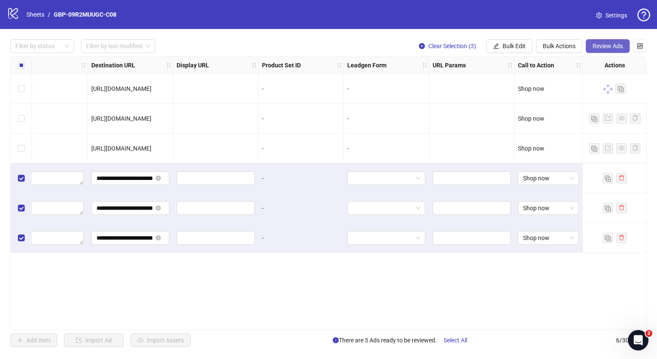
click at [611, 40] on button "Review Ads" at bounding box center [608, 46] width 44 height 14
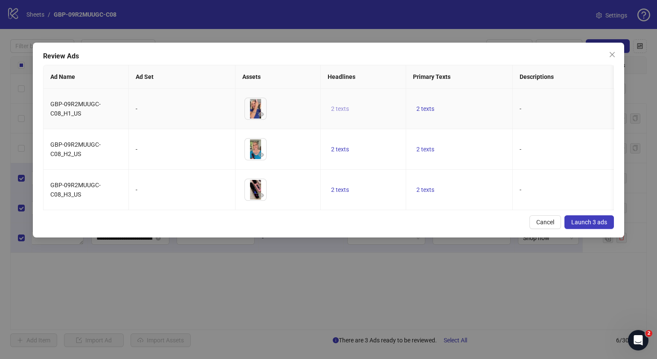
click at [342, 110] on span "2 texts" at bounding box center [340, 108] width 18 height 7
click at [479, 105] on button "button" at bounding box center [473, 102] width 14 height 14
click at [437, 229] on div "Cancel Launch 3 ads" at bounding box center [328, 222] width 571 height 14
click at [422, 152] on span "2 texts" at bounding box center [425, 149] width 18 height 7
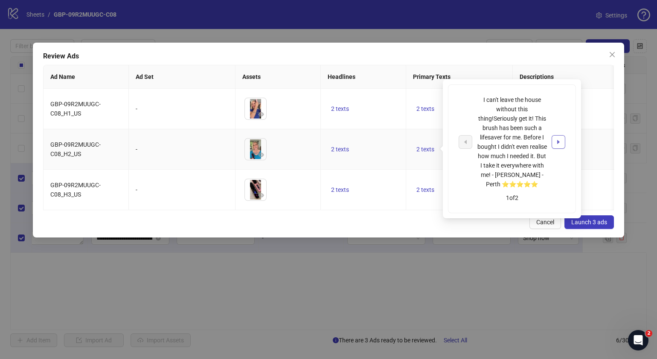
click at [559, 143] on icon "caret-right" at bounding box center [558, 142] width 6 height 6
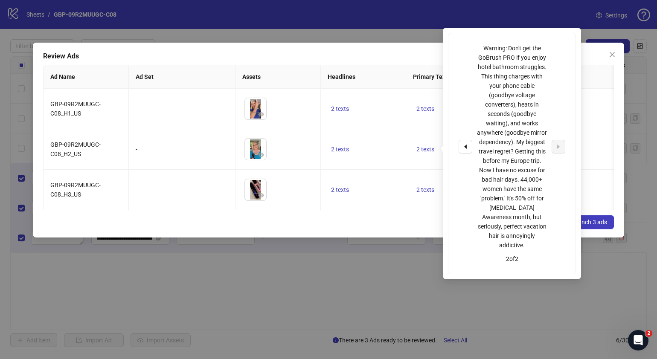
click at [397, 229] on div "Cancel Launch 3 ads" at bounding box center [328, 222] width 571 height 14
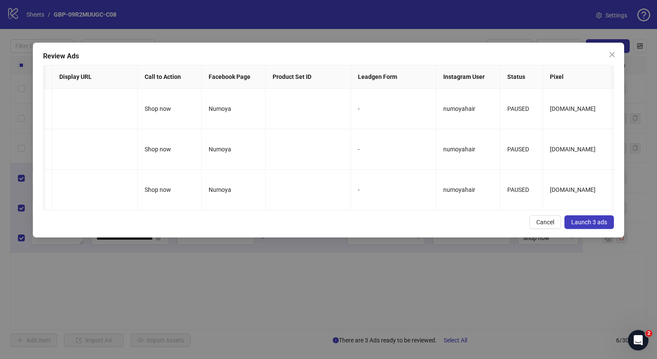
scroll to position [0, 727]
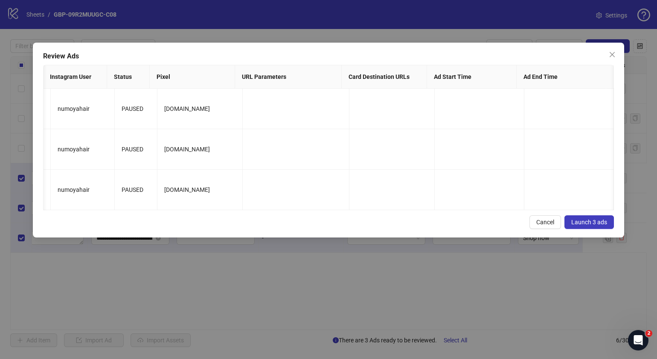
click at [591, 237] on div "Review Ads Ad Name Ad Set Assets Headlines Primary Texts Descriptions Destinati…" at bounding box center [328, 140] width 591 height 195
click at [591, 226] on span "Launch 3 ads" at bounding box center [589, 222] width 36 height 7
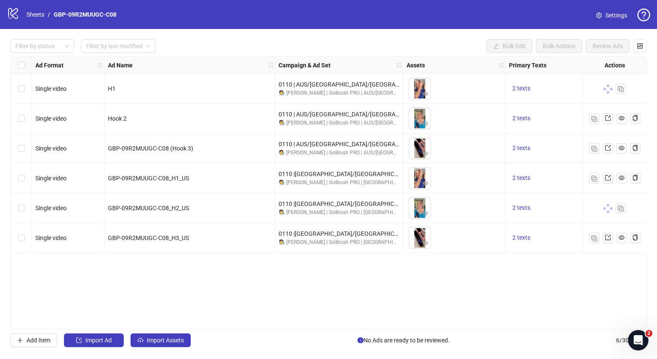
drag, startPoint x: 453, startPoint y: 308, endPoint x: 467, endPoint y: 271, distance: 39.4
click at [453, 307] on div "Ad Format Ad Name Campaign & Ad Set Assets Primary Texts Headlines Descriptions…" at bounding box center [328, 193] width 636 height 274
click at [39, 13] on link "Sheets" at bounding box center [35, 14] width 21 height 9
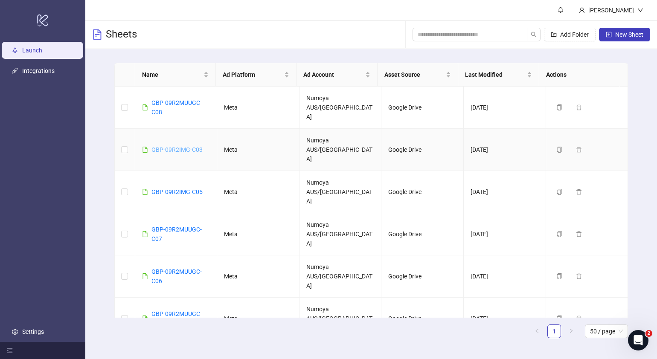
click at [193, 146] on link "GBP-09R2IMG-C03" at bounding box center [176, 149] width 51 height 7
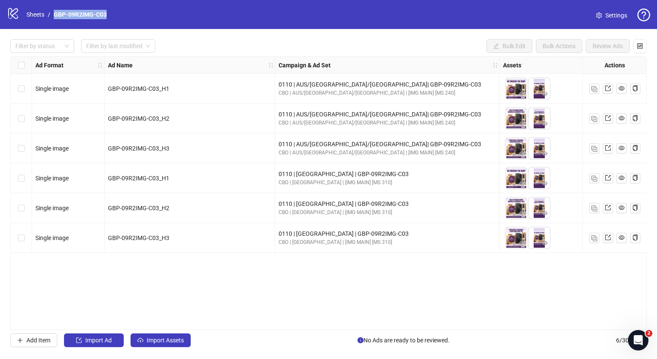
drag, startPoint x: 50, startPoint y: 14, endPoint x: 112, endPoint y: 12, distance: 61.9
click at [112, 12] on div "logo/logo-mobile Sheets / GBP-09R2IMG-C03 Settings" at bounding box center [328, 14] width 643 height 15
copy ol "GBP-09R2IMG-C03"
click at [36, 10] on link "Sheets" at bounding box center [35, 14] width 21 height 9
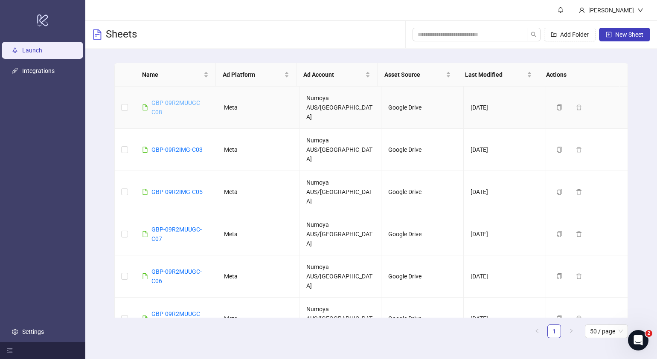
click at [192, 99] on link "GBP-09R2MUUGC-C08" at bounding box center [176, 107] width 50 height 16
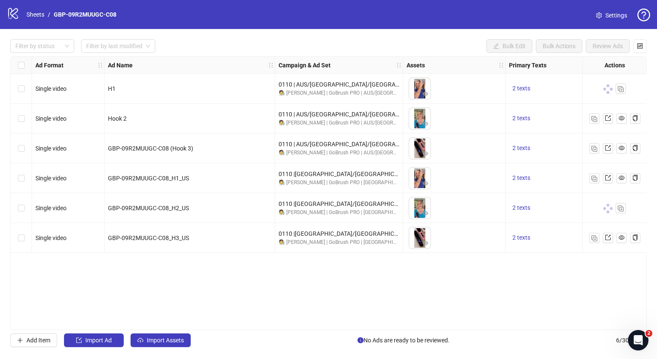
click at [408, 299] on div "Ad Format Ad Name Campaign & Ad Set Assets Primary Texts Headlines Descriptions…" at bounding box center [328, 193] width 636 height 274
click at [36, 13] on link "Sheets" at bounding box center [35, 14] width 21 height 9
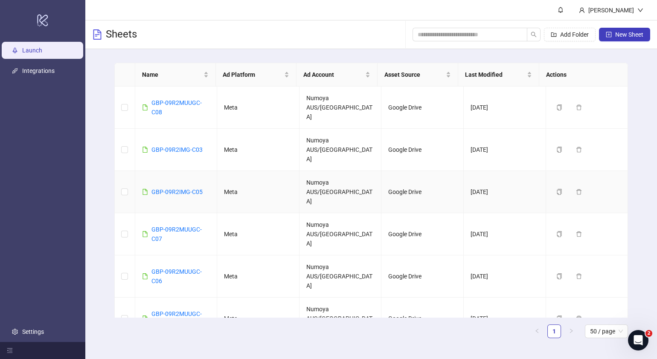
click at [192, 187] on div "GBP-09R2IMG-C05" at bounding box center [176, 191] width 51 height 9
click at [192, 189] on link "GBP-09R2IMG-C05" at bounding box center [176, 192] width 51 height 7
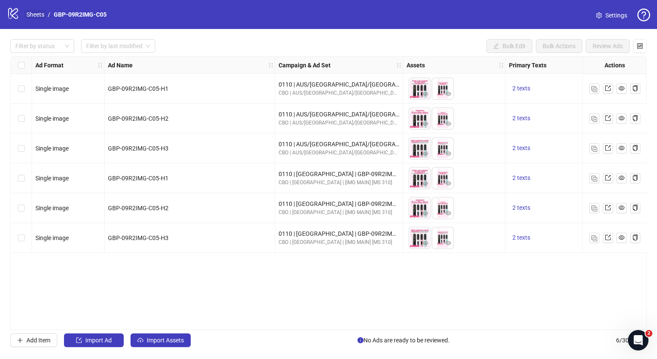
click at [40, 12] on link "Sheets" at bounding box center [35, 14] width 21 height 9
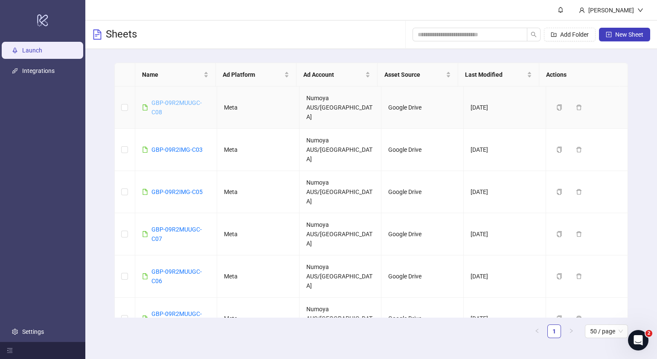
click at [179, 99] on link "GBP-09R2MUUGC-C08" at bounding box center [176, 107] width 50 height 16
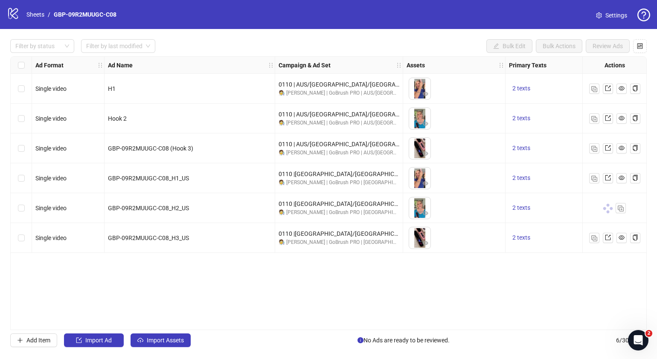
click at [456, 302] on div "Ad Format Ad Name Campaign & Ad Set Assets Primary Texts Headlines Descriptions…" at bounding box center [328, 193] width 636 height 274
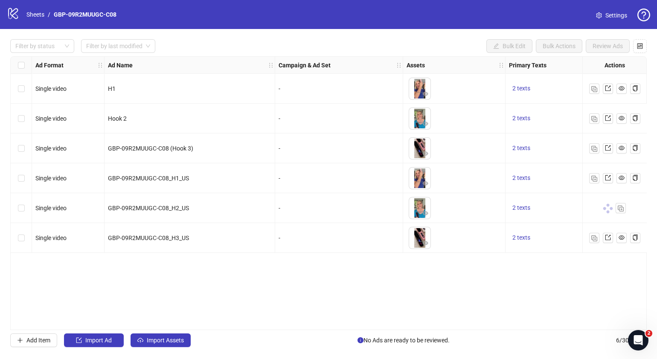
drag, startPoint x: 305, startPoint y: 330, endPoint x: 401, endPoint y: 323, distance: 97.1
click at [401, 323] on div "Ad Format Ad Name Campaign & Ad Set Assets Primary Texts Headlines Descriptions…" at bounding box center [328, 193] width 636 height 274
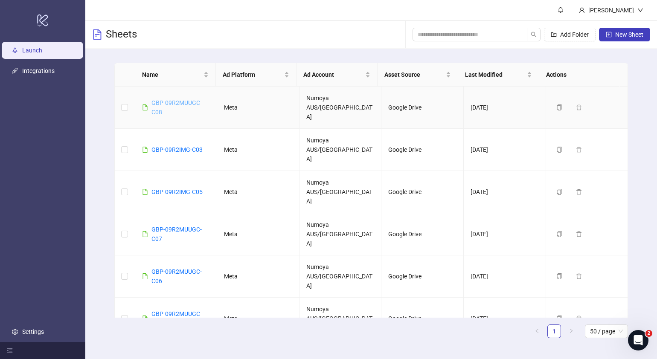
click at [182, 99] on link "GBP-09R2MUUGC-C08" at bounding box center [176, 107] width 50 height 16
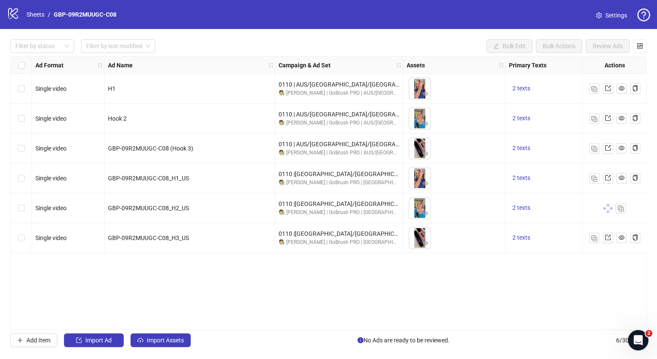
drag, startPoint x: 497, startPoint y: 165, endPoint x: 481, endPoint y: 183, distance: 24.2
drag, startPoint x: 481, startPoint y: 183, endPoint x: 351, endPoint y: 305, distance: 178.7
click at [351, 305] on div "Ad Format Ad Name Campaign & Ad Set Assets Primary Texts Headlines Descriptions…" at bounding box center [328, 193] width 636 height 274
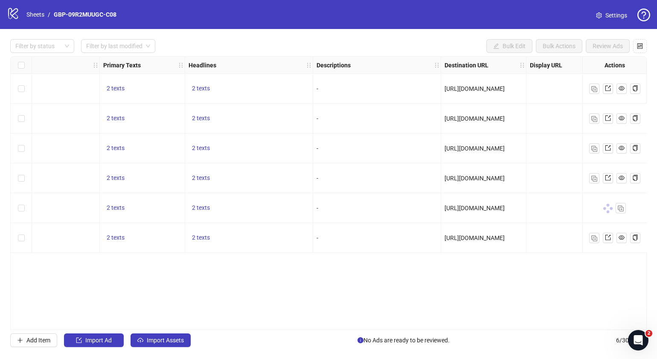
scroll to position [0, 439]
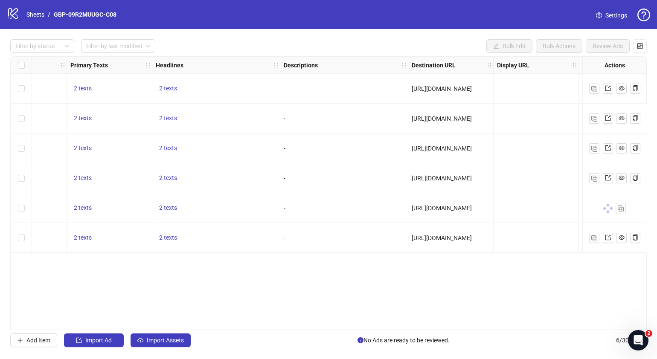
drag, startPoint x: 512, startPoint y: 319, endPoint x: 112, endPoint y: 296, distance: 400.4
click at [106, 299] on div "Ad Format Ad Name Campaign & Ad Set Assets Primary Texts Headlines Descriptions…" at bounding box center [328, 193] width 636 height 274
click at [33, 12] on link "Sheets" at bounding box center [35, 14] width 21 height 9
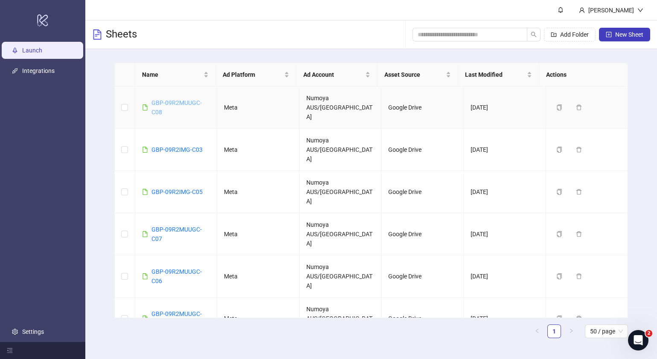
click at [183, 99] on link "GBP-09R2MUUGC-C08" at bounding box center [176, 107] width 50 height 16
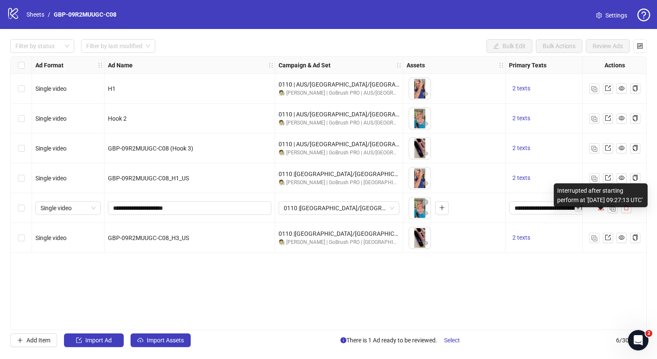
click at [602, 210] on icon "warning" at bounding box center [601, 207] width 6 height 5
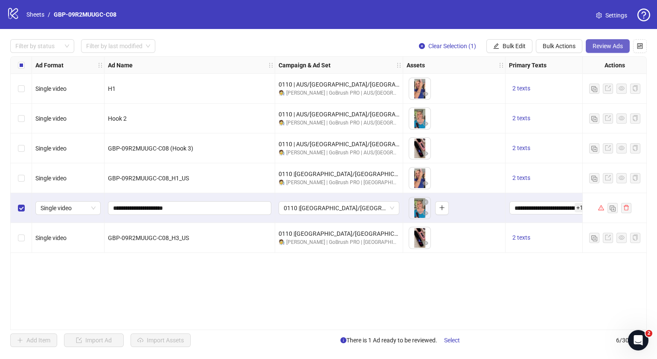
click at [612, 48] on span "Review Ads" at bounding box center [608, 46] width 30 height 7
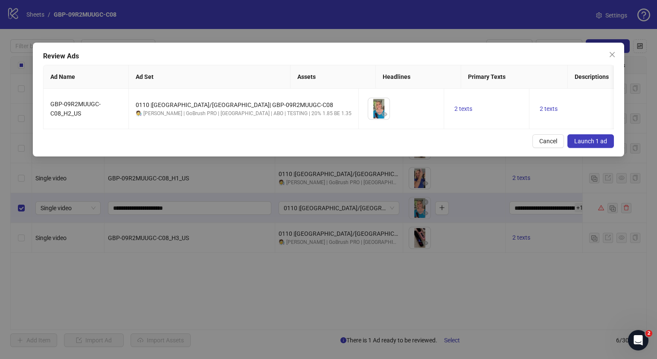
click at [596, 145] on span "Launch 1 ad" at bounding box center [590, 141] width 33 height 7
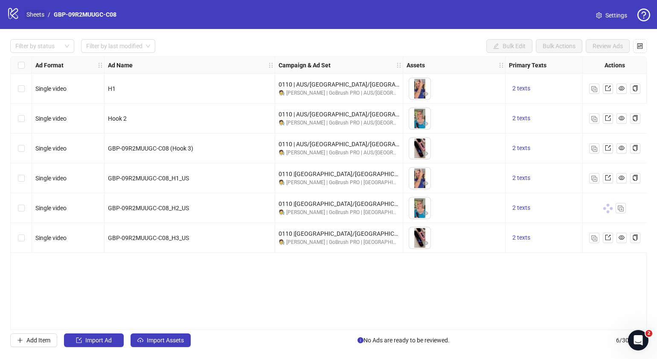
click at [34, 15] on link "Sheets" at bounding box center [35, 14] width 21 height 9
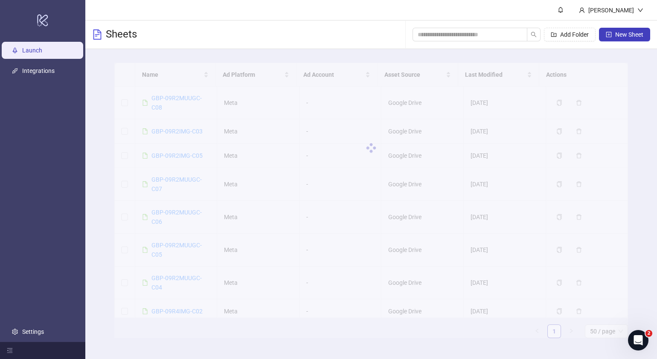
click at [193, 129] on div at bounding box center [371, 148] width 514 height 171
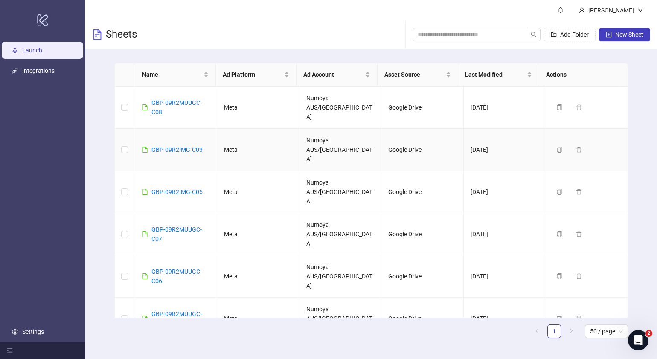
click at [193, 146] on link "GBP-09R2IMG-C03" at bounding box center [176, 149] width 51 height 7
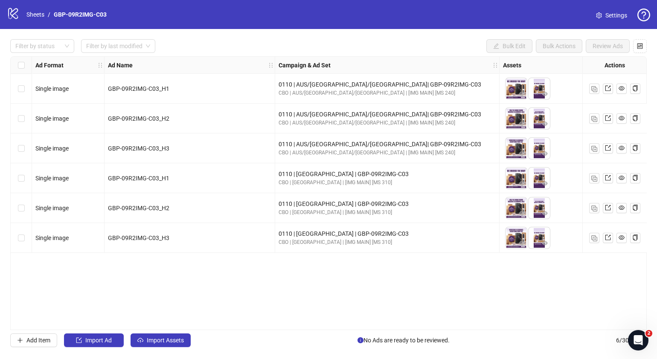
drag, startPoint x: 272, startPoint y: 326, endPoint x: 384, endPoint y: 326, distance: 111.3
click at [384, 326] on div "Ad Format Ad Name Campaign & Ad Set Assets Primary Texts Headlines Descriptions…" at bounding box center [328, 193] width 636 height 274
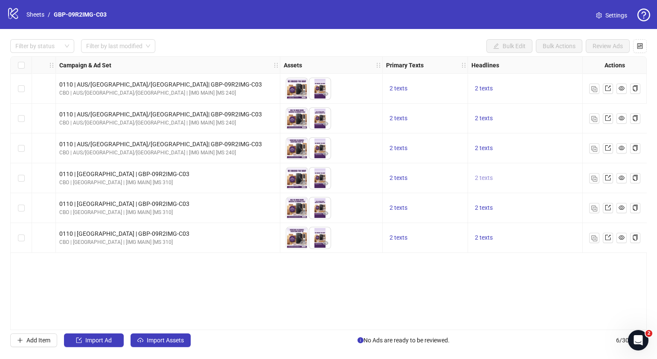
click at [485, 174] on button "2 texts" at bounding box center [483, 178] width 25 height 10
click at [398, 177] on span "2 texts" at bounding box center [398, 177] width 18 height 7
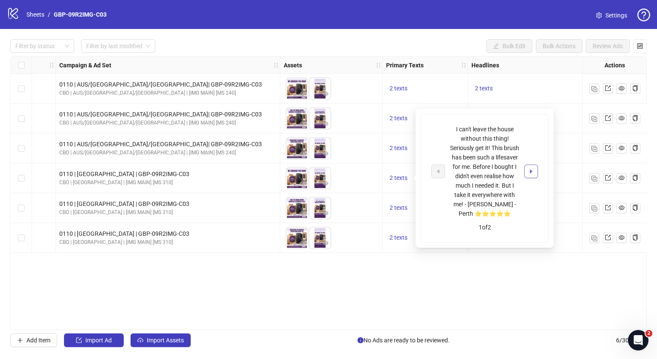
click at [532, 169] on icon "caret-right" at bounding box center [531, 172] width 6 height 6
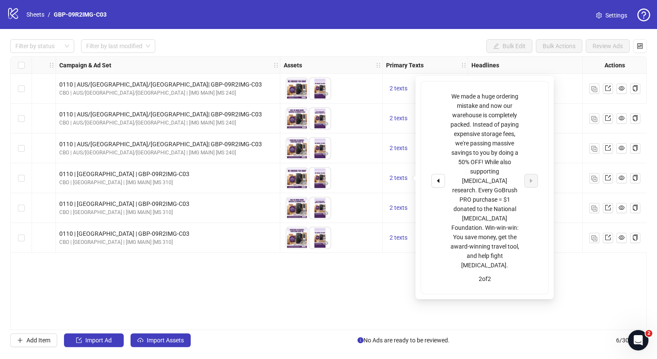
click at [502, 303] on div "Ad Format Ad Name Campaign & Ad Set Assets Primary Texts Headlines Descriptions…" at bounding box center [328, 193] width 636 height 274
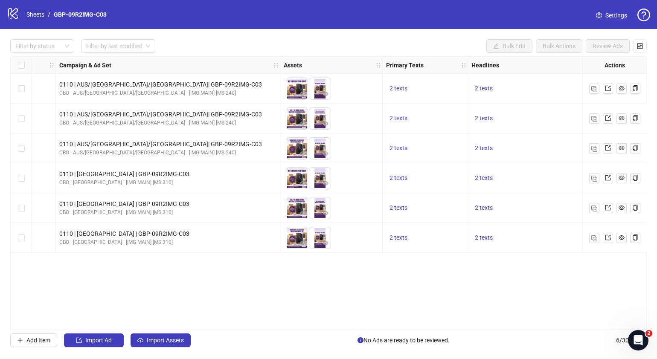
click at [37, 14] on link "Sheets" at bounding box center [35, 14] width 21 height 9
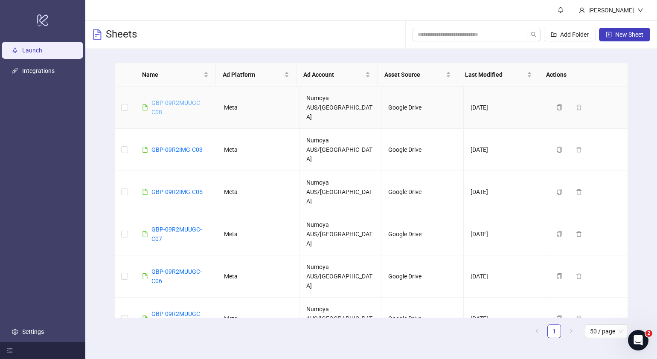
click at [189, 99] on link "GBP-09R2MUUGC-C08" at bounding box center [176, 107] width 50 height 16
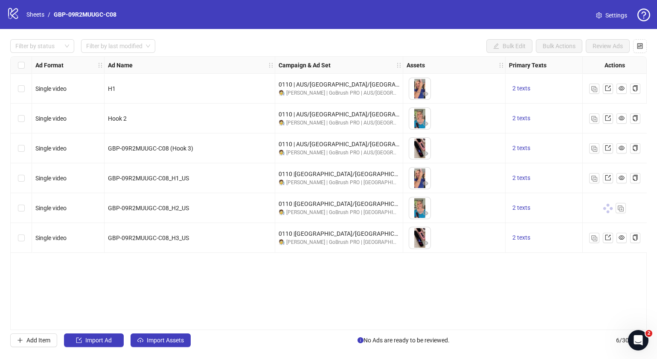
click at [396, 305] on div "Ad Format Ad Name Campaign & Ad Set Assets Primary Texts Headlines Descriptions…" at bounding box center [328, 193] width 636 height 274
click at [34, 16] on link "Sheets" at bounding box center [35, 14] width 21 height 9
